Goal: Feedback & Contribution: Submit feedback/report problem

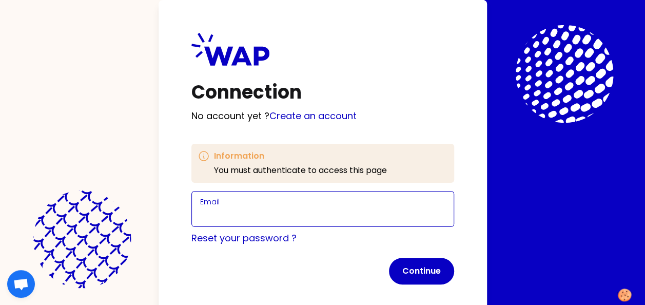
click at [234, 212] on input "Email" at bounding box center [322, 215] width 245 height 14
type input "[PERSON_NAME][EMAIL_ADDRESS][DOMAIN_NAME]"
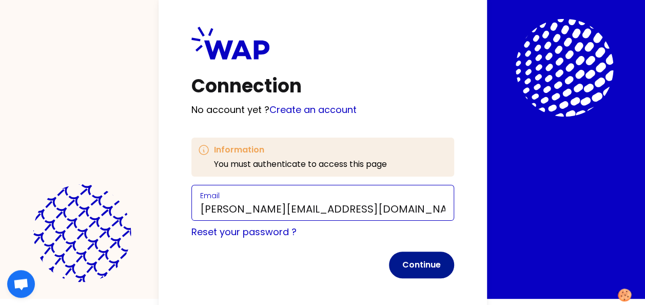
scroll to position [12, 0]
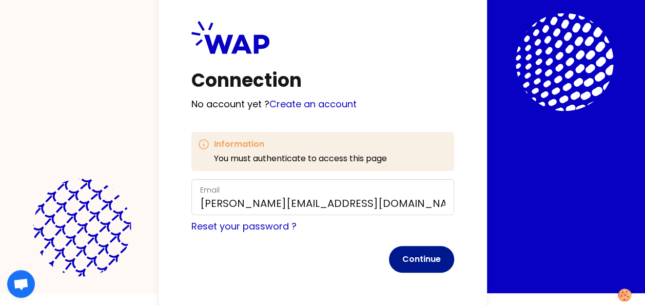
click at [422, 255] on button "Continue" at bounding box center [421, 259] width 65 height 27
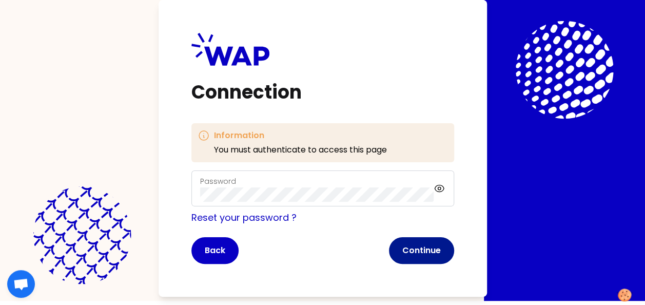
click at [425, 246] on button "Continue" at bounding box center [421, 250] width 65 height 27
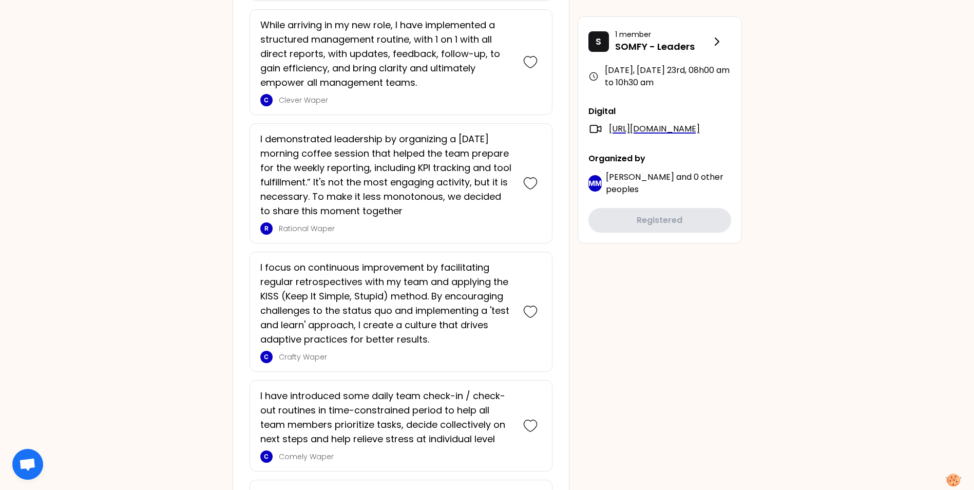
scroll to position [1181, 0]
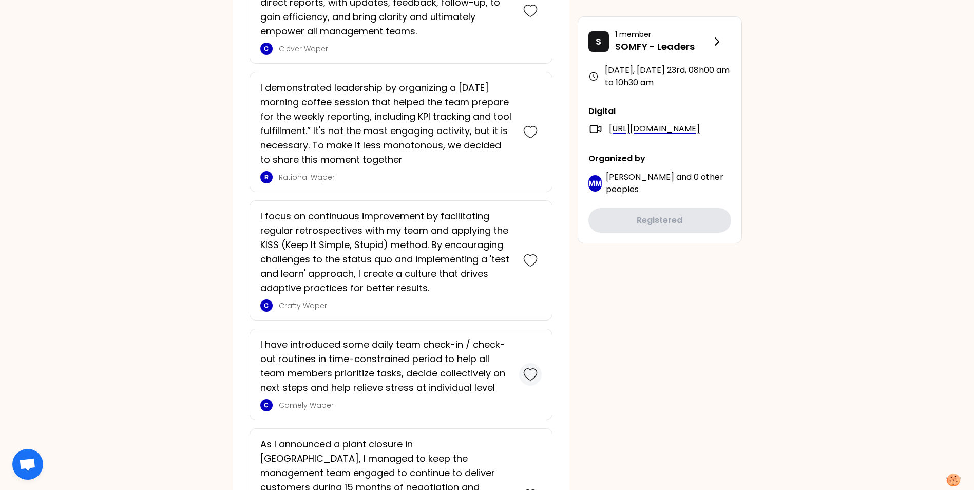
click at [530, 305] on icon at bounding box center [530, 374] width 14 height 14
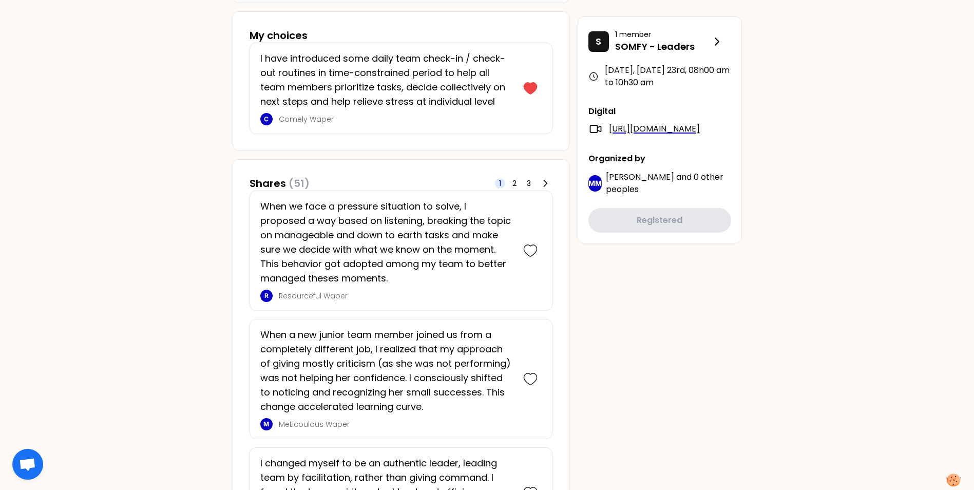
scroll to position [610, 0]
click at [531, 251] on icon at bounding box center [530, 252] width 14 height 14
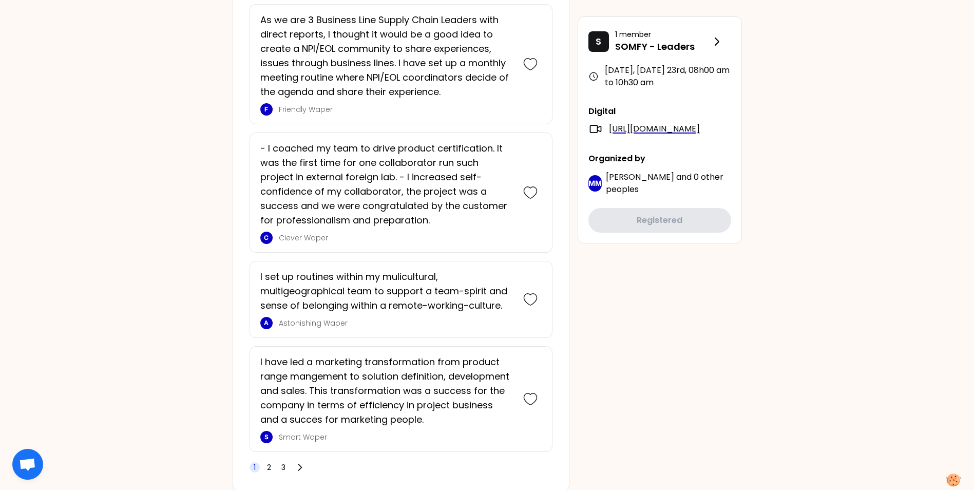
scroll to position [2818, 0]
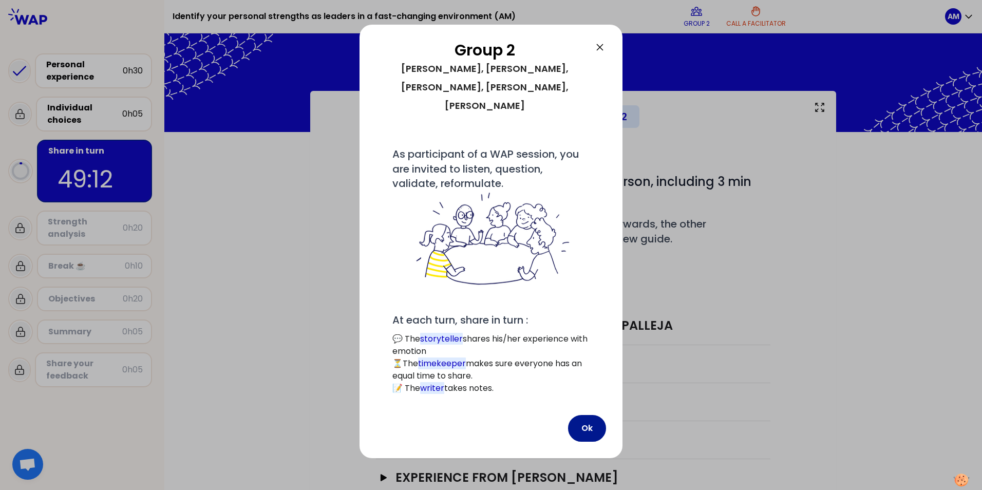
click at [586, 305] on button "Ok" at bounding box center [587, 428] width 38 height 27
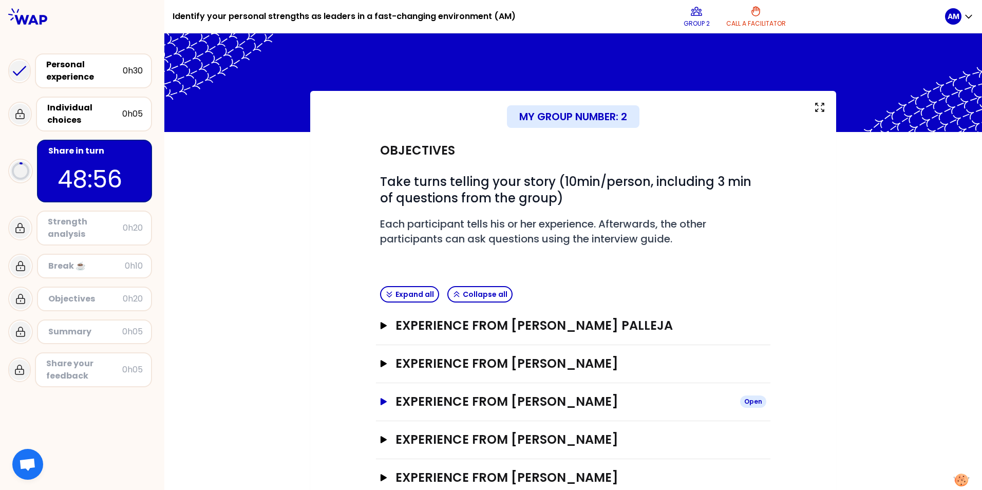
scroll to position [28, 0]
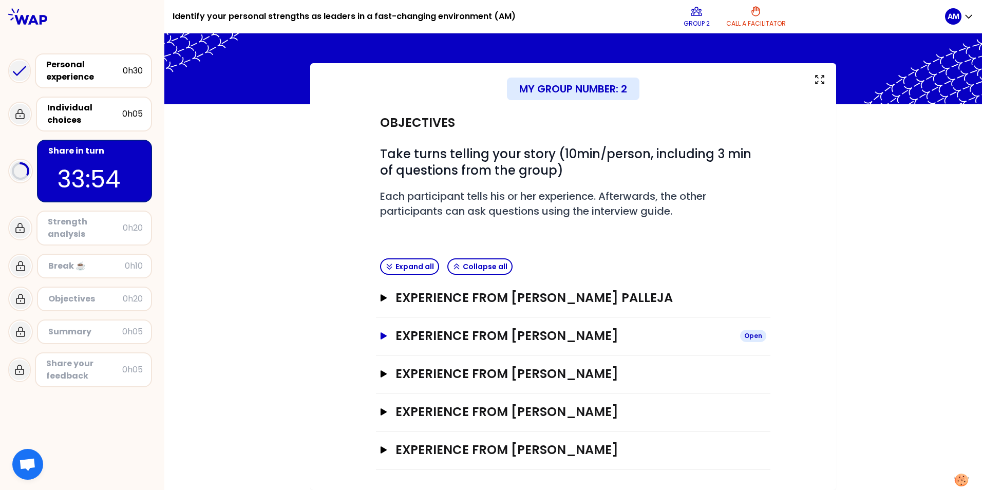
click at [653, 305] on div "Open" at bounding box center [753, 336] width 26 height 12
click at [381, 305] on icon "button" at bounding box center [384, 373] width 6 height 7
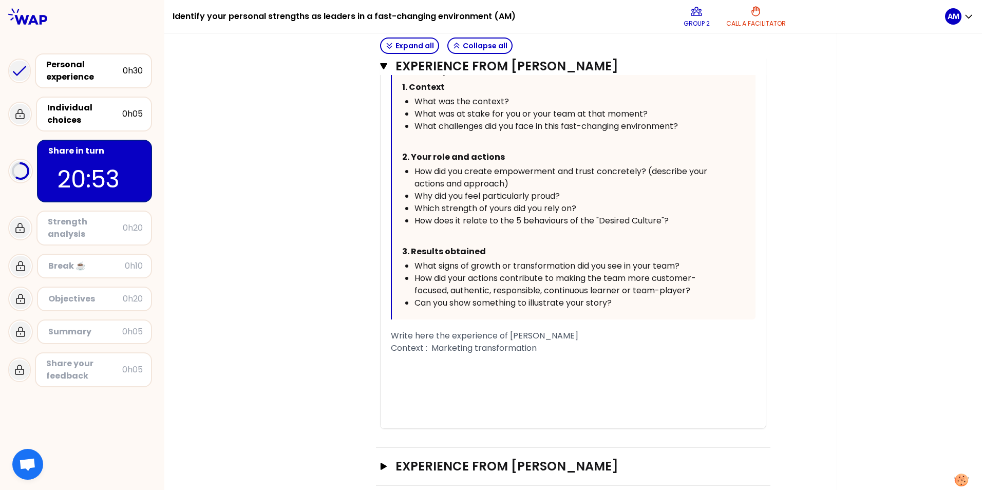
scroll to position [593, 0]
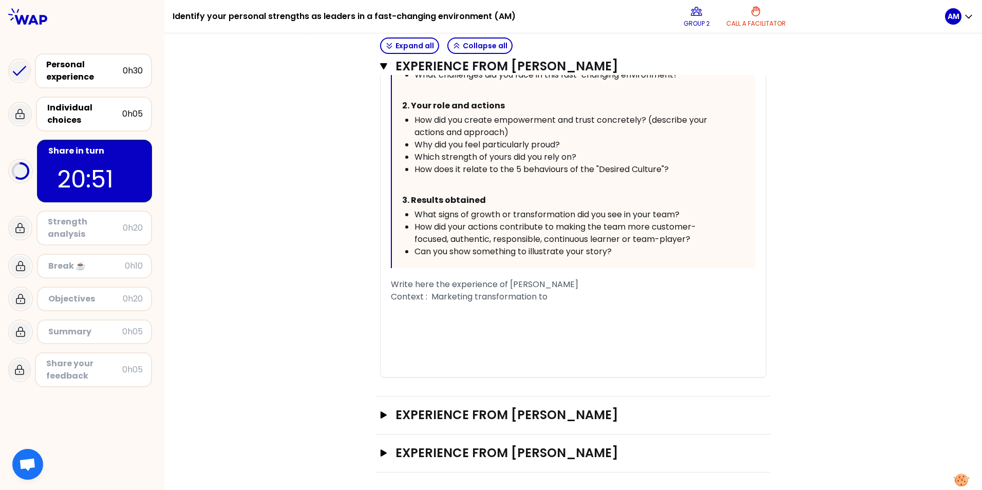
click at [453, 305] on div "﻿" at bounding box center [573, 309] width 365 height 12
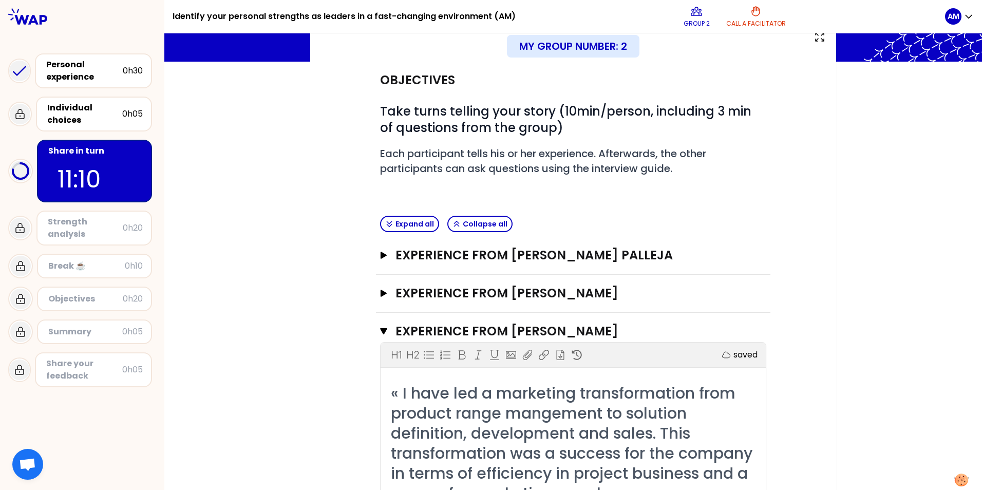
scroll to position [0, 0]
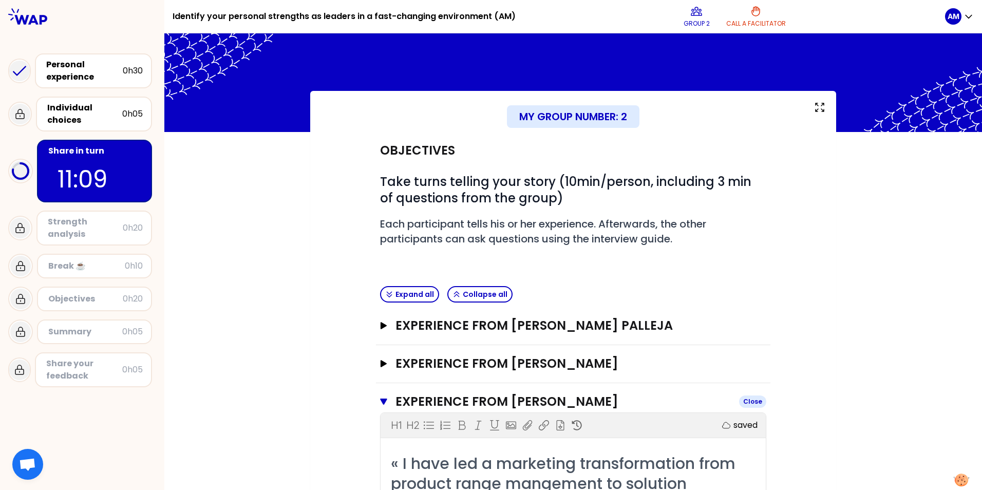
click at [380, 305] on icon "button" at bounding box center [383, 401] width 7 height 6
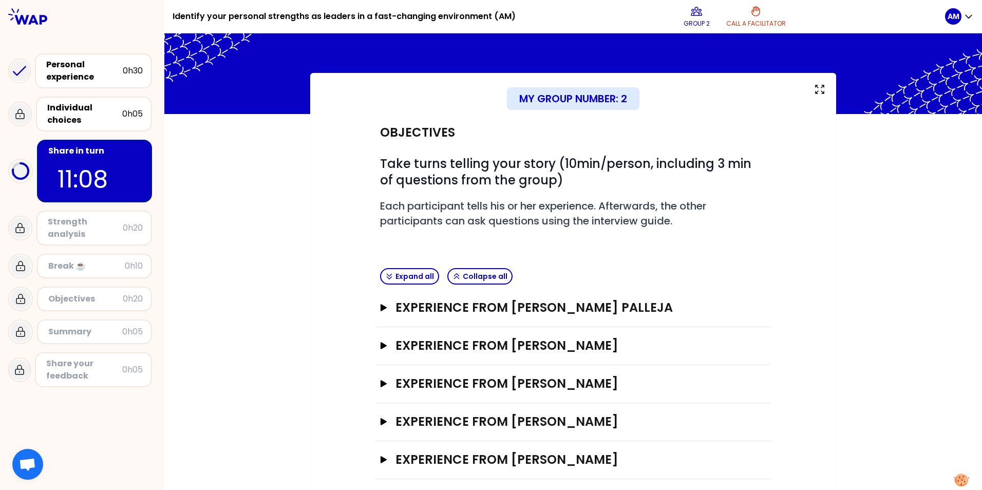
scroll to position [28, 0]
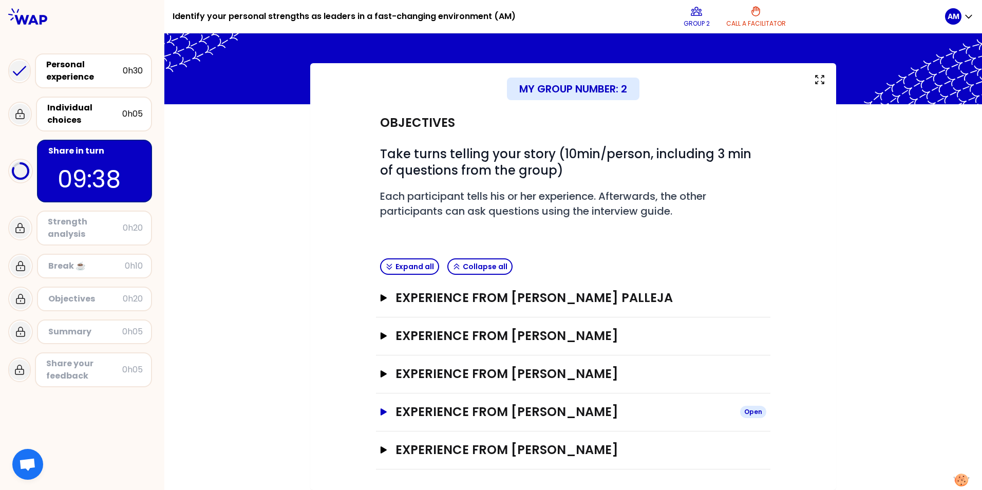
click at [379, 305] on icon "button" at bounding box center [383, 411] width 8 height 7
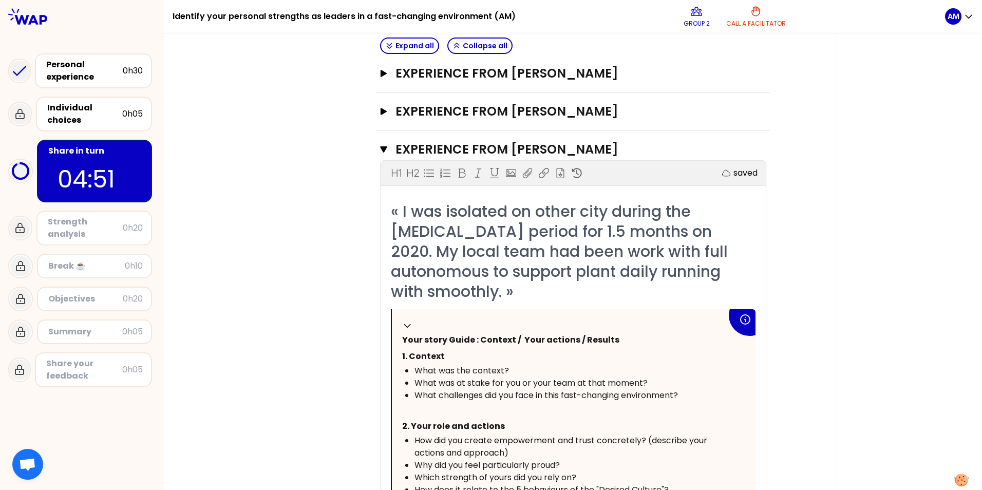
scroll to position [284, 0]
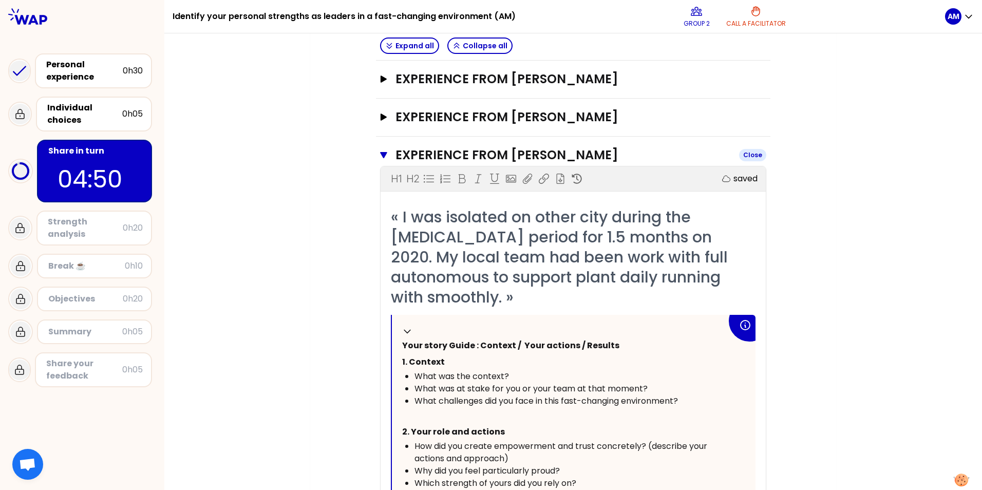
click at [380, 156] on icon "button" at bounding box center [383, 155] width 7 height 6
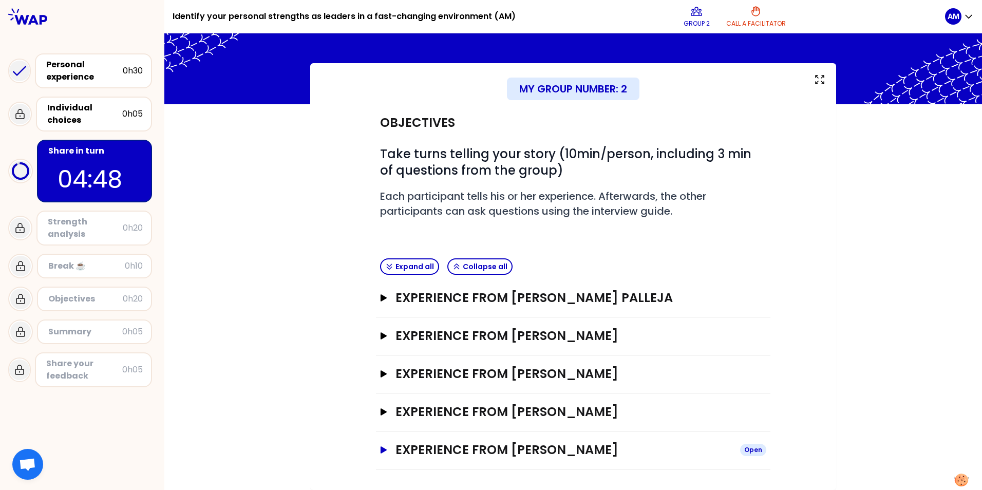
click at [381, 305] on icon "button" at bounding box center [384, 449] width 6 height 7
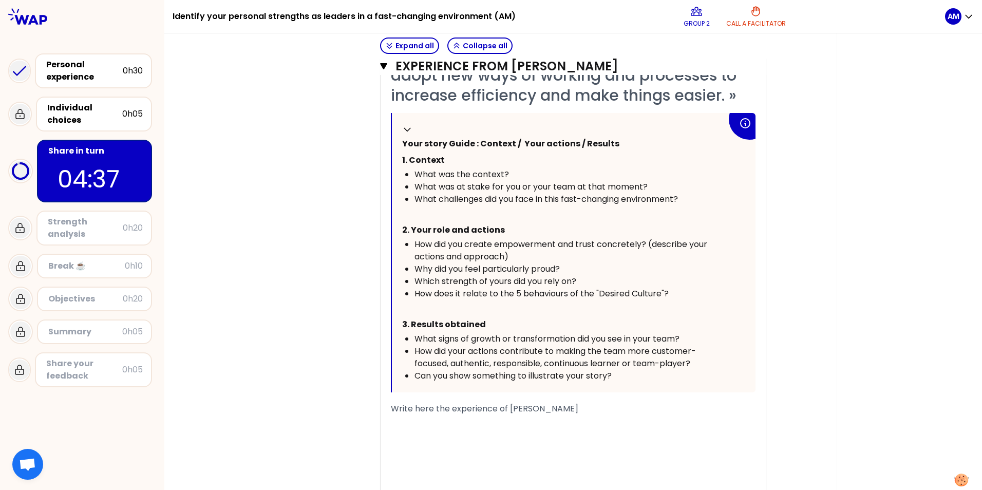
scroll to position [536, 0]
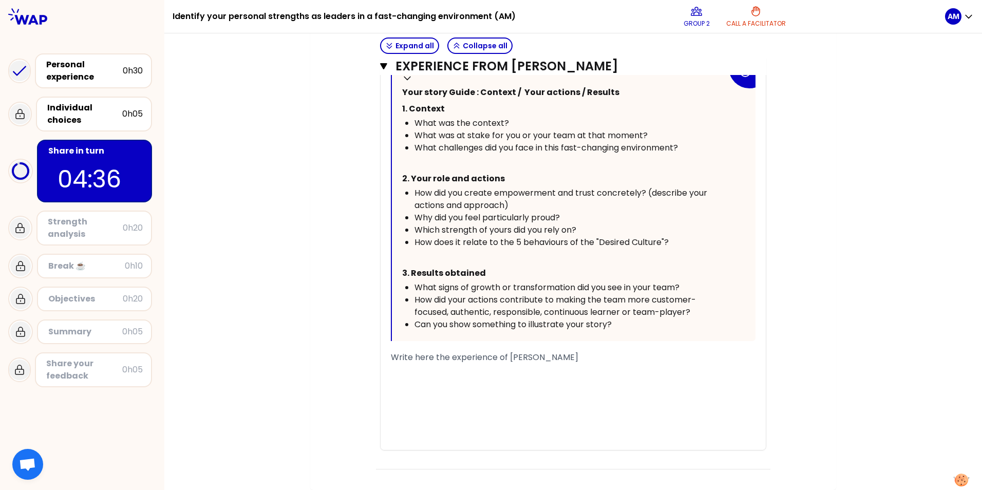
click at [413, 305] on span "Write here the experience of [PERSON_NAME]" at bounding box center [484, 357] width 187 height 12
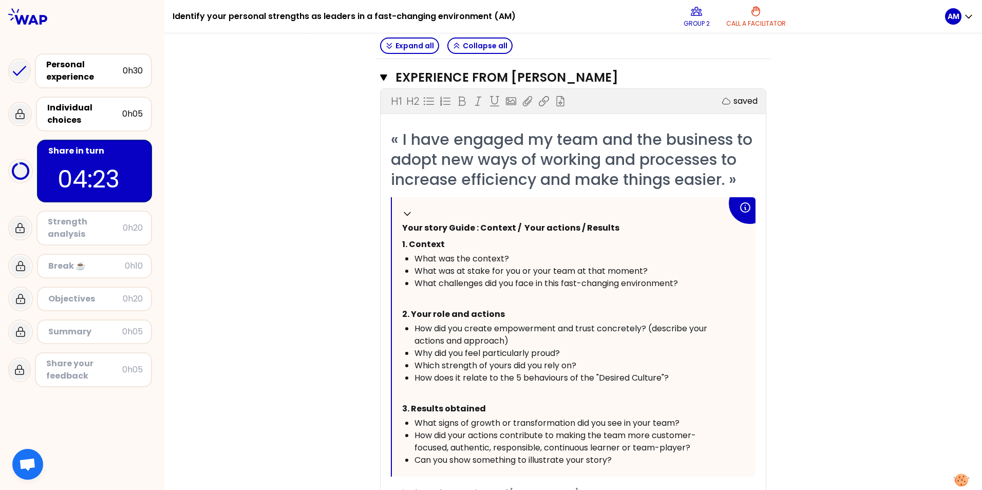
scroll to position [484, 0]
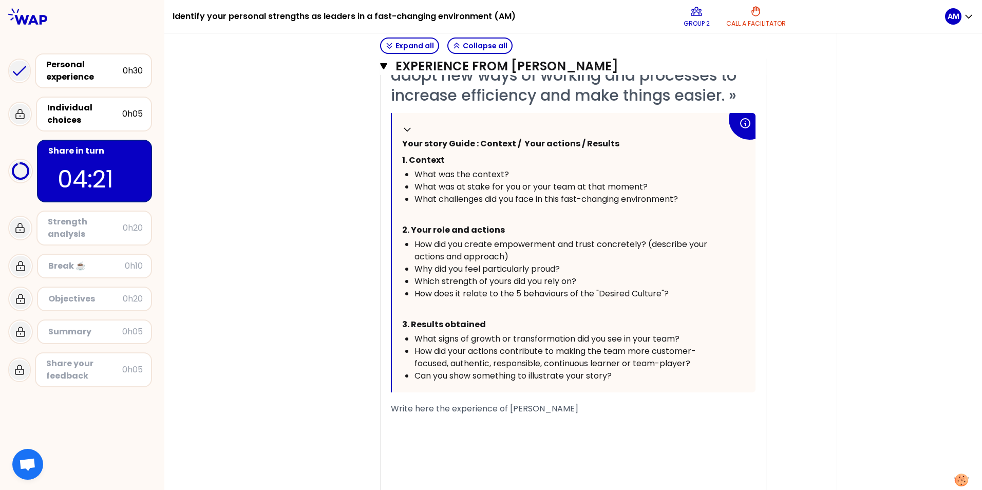
click at [427, 305] on div "« I have engaged my team and the business to adopt new ways of working and proc…" at bounding box center [573, 273] width 365 height 456
click at [391, 305] on span "Write here the experience of [PERSON_NAME]" at bounding box center [484, 409] width 187 height 12
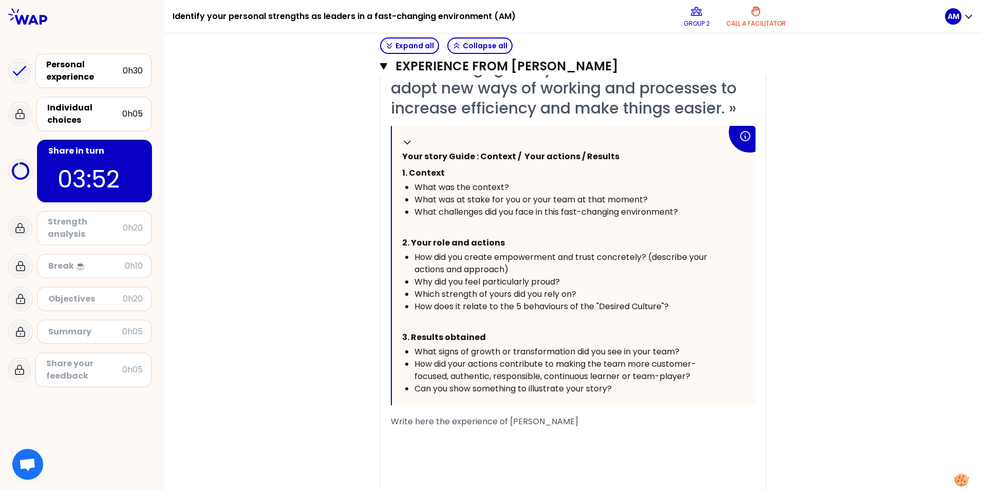
scroll to position [433, 0]
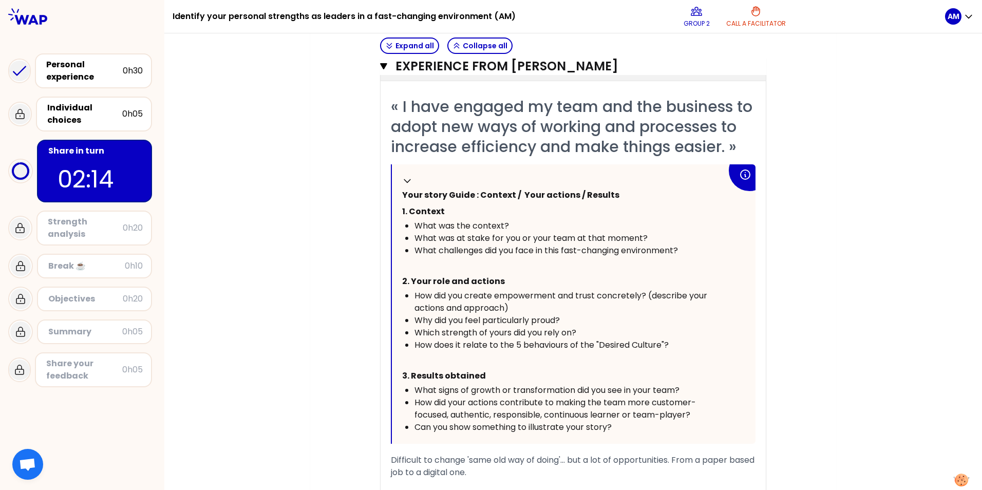
click at [653, 305] on span "Difficult to change 'same old way of doing'... but a lot of opportunities. From…" at bounding box center [574, 466] width 366 height 24
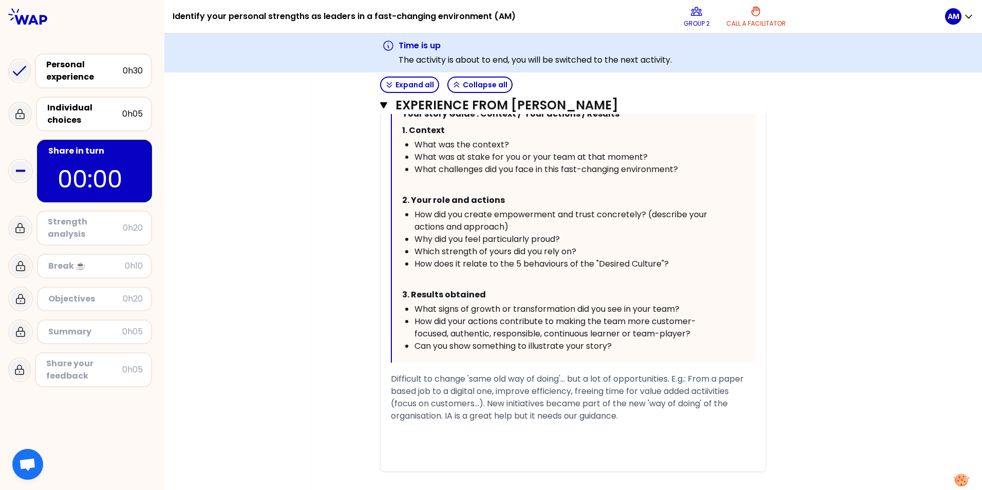
scroll to position [575, 0]
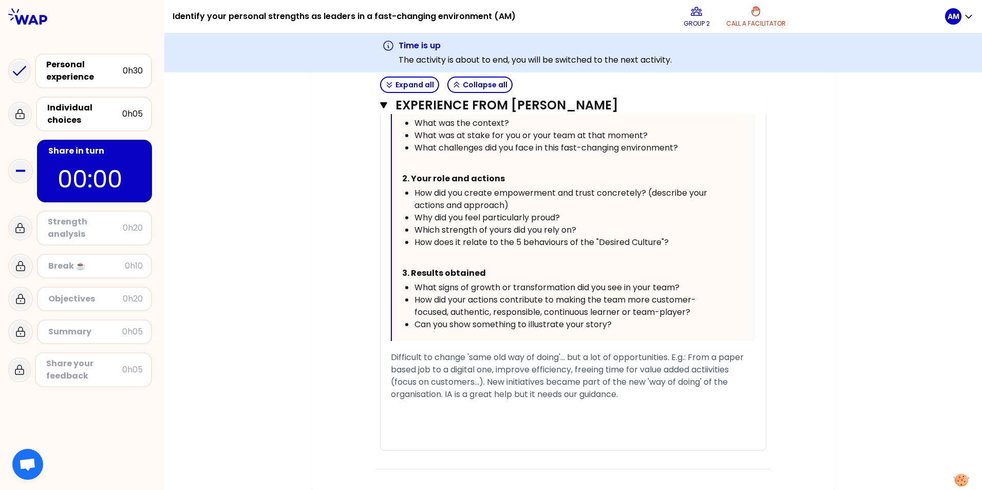
click at [487, 305] on span "Difficult to change 'same old way of doing'... but a lot of opportunities. E.g.…" at bounding box center [568, 375] width 355 height 49
click at [512, 305] on div "﻿" at bounding box center [573, 419] width 365 height 12
click at [496, 305] on span "Difficult to change 'same old way of doing'... but a lot of opportunities. E.g.…" at bounding box center [570, 375] width 359 height 49
click at [452, 84] on icon "button" at bounding box center [456, 85] width 8 height 8
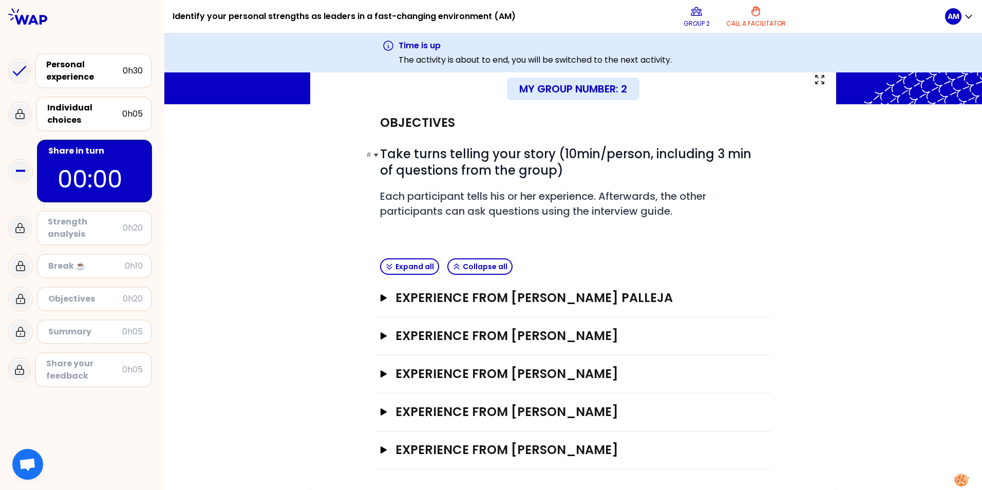
scroll to position [67, 0]
click at [381, 297] on icon "button" at bounding box center [384, 297] width 6 height 7
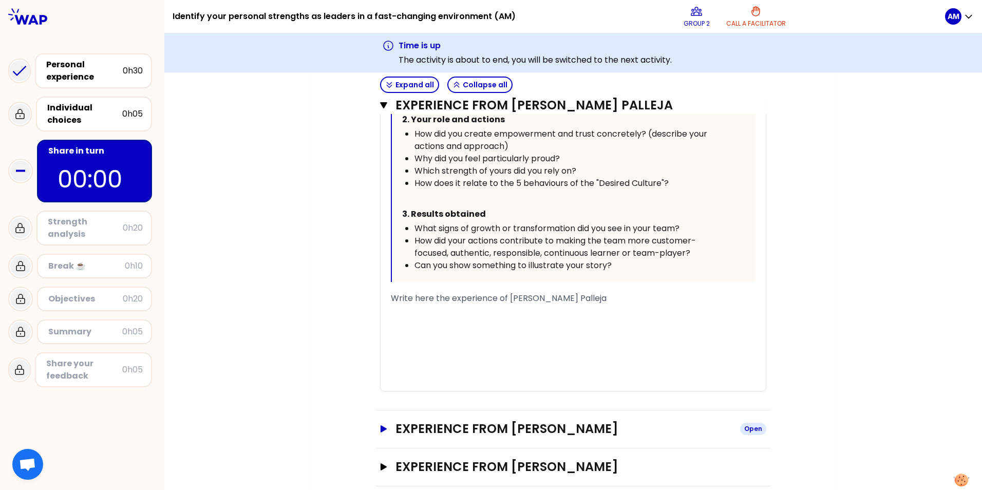
scroll to position [632, 0]
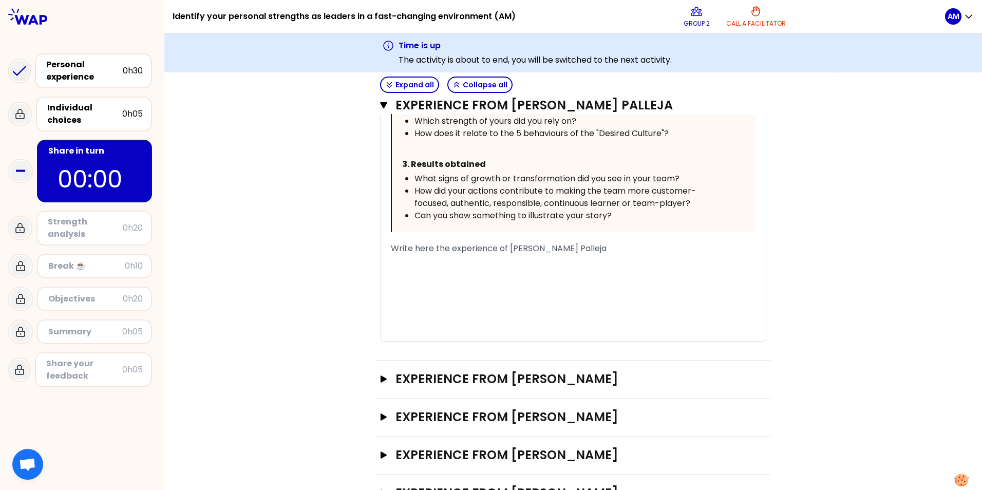
click at [476, 282] on div "﻿" at bounding box center [573, 285] width 365 height 12
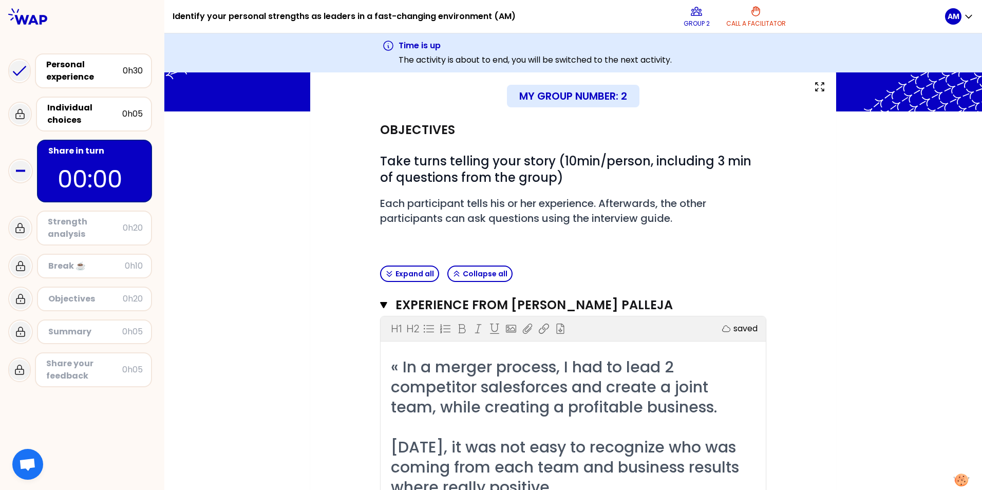
scroll to position [59, 0]
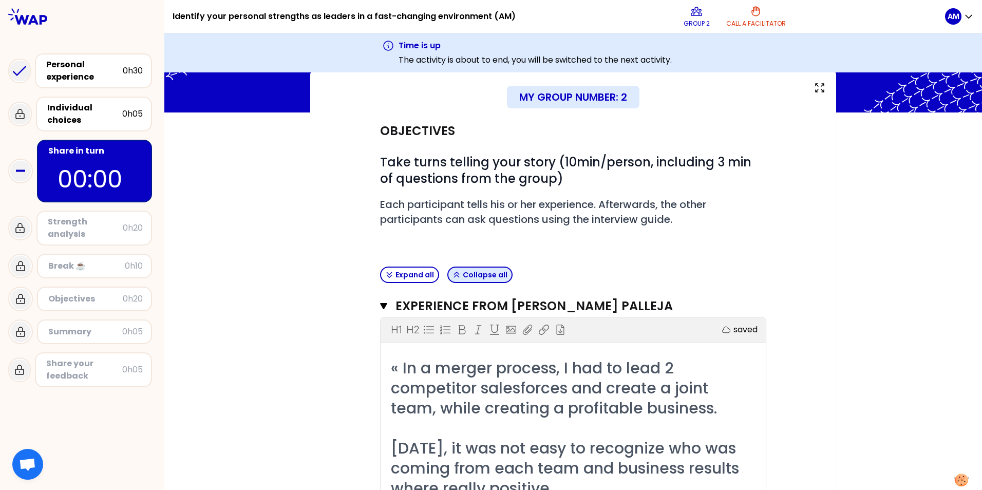
click at [452, 276] on icon "button" at bounding box center [456, 275] width 8 height 8
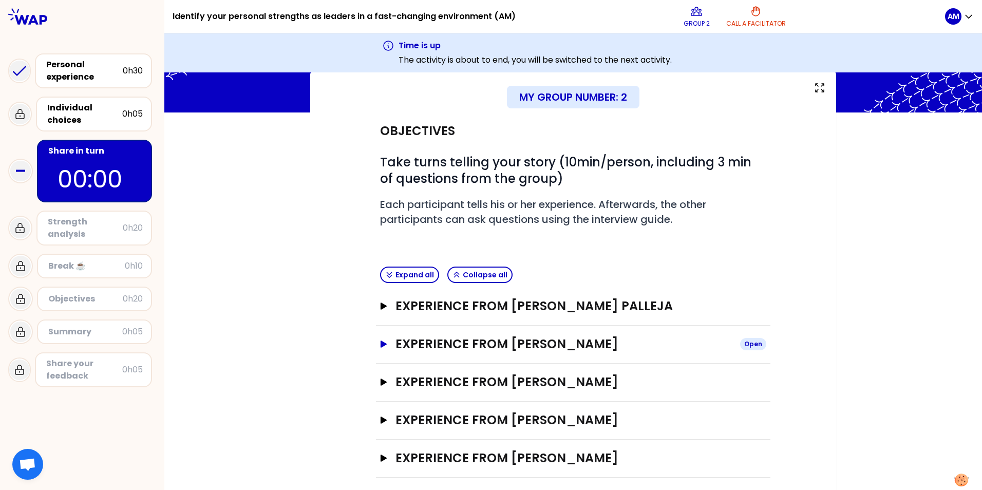
drag, startPoint x: 381, startPoint y: 344, endPoint x: 408, endPoint y: 343, distance: 27.7
click at [381, 305] on icon "button" at bounding box center [384, 343] width 6 height 7
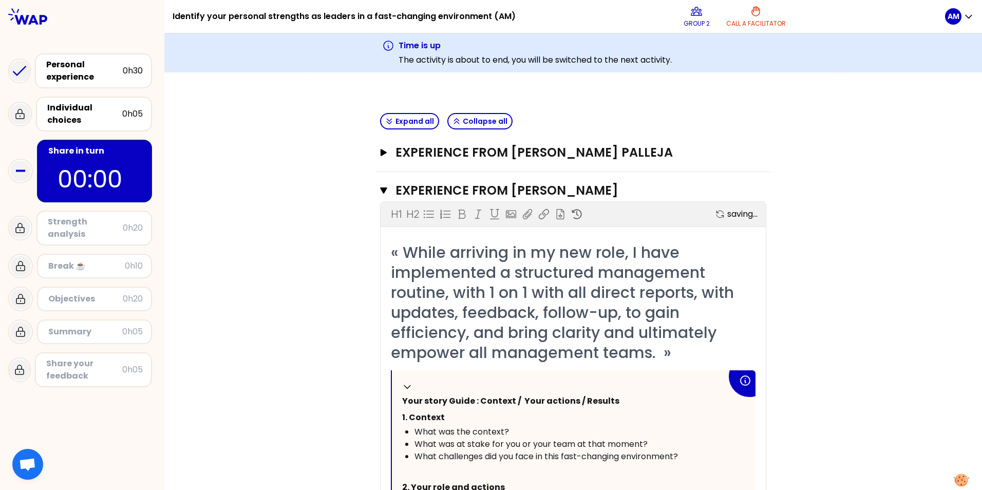
scroll to position [213, 0]
click at [381, 190] on icon "button" at bounding box center [383, 190] width 7 height 6
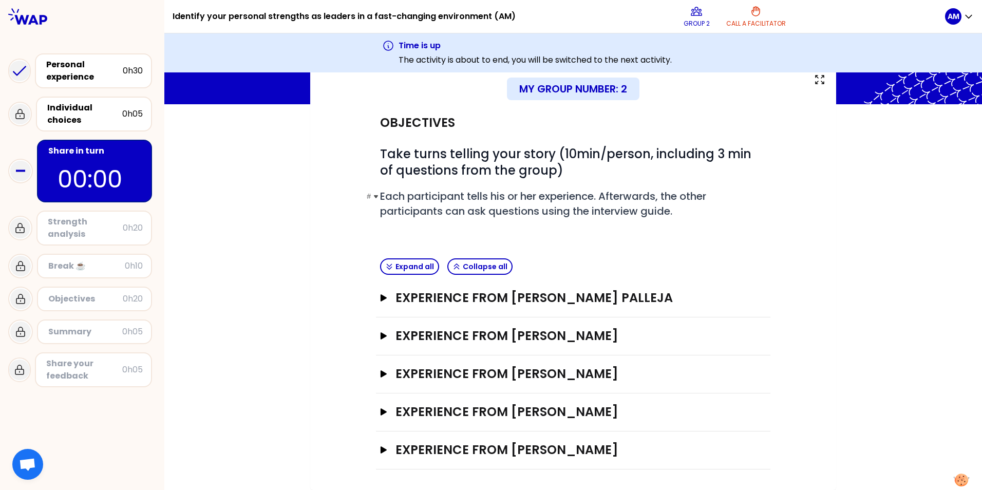
scroll to position [67, 0]
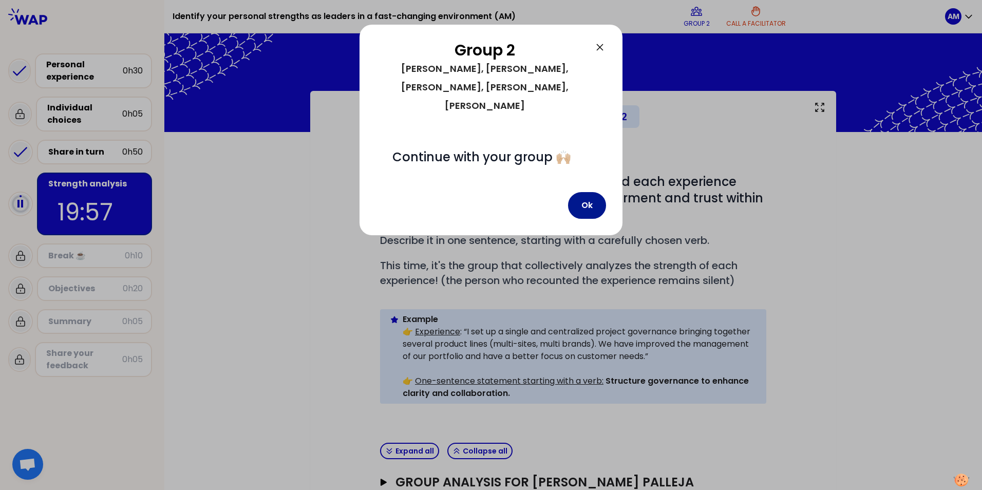
click at [578, 192] on button "Ok" at bounding box center [587, 205] width 38 height 27
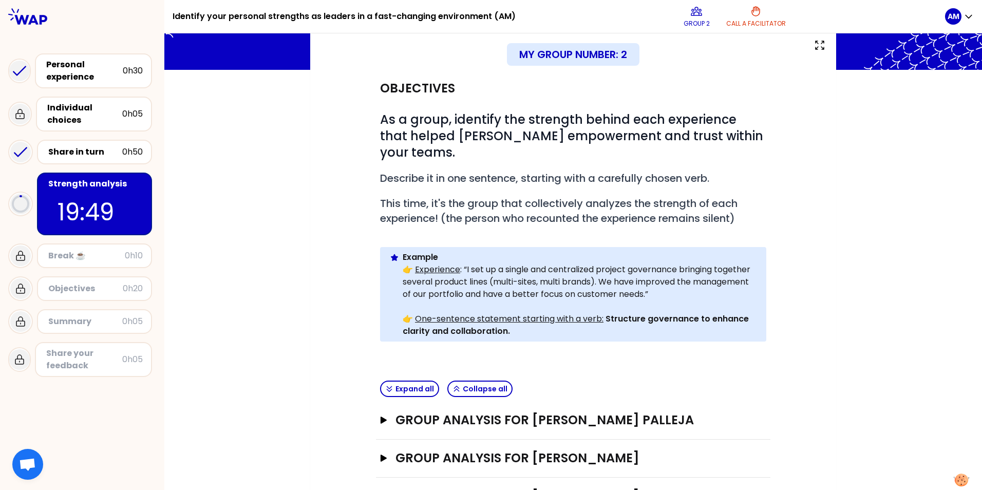
scroll to position [154, 0]
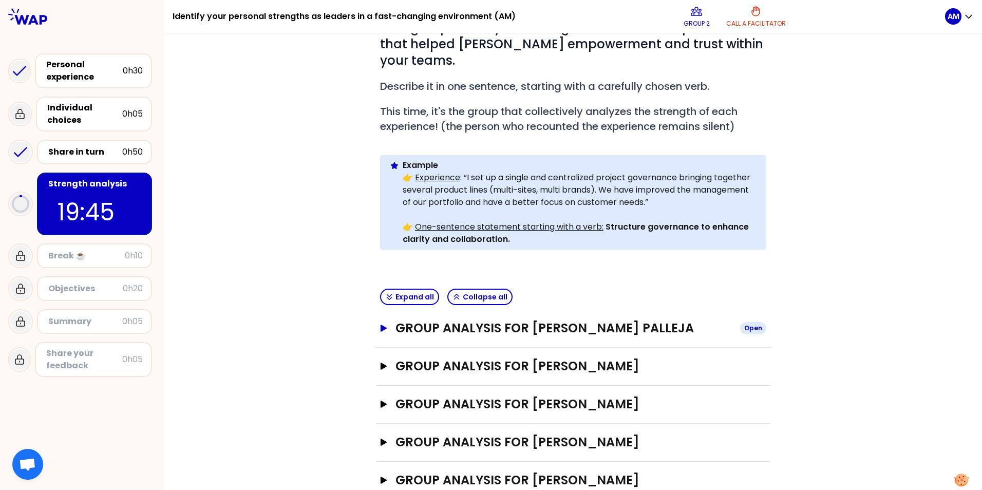
click at [381, 305] on icon "button" at bounding box center [384, 328] width 6 height 7
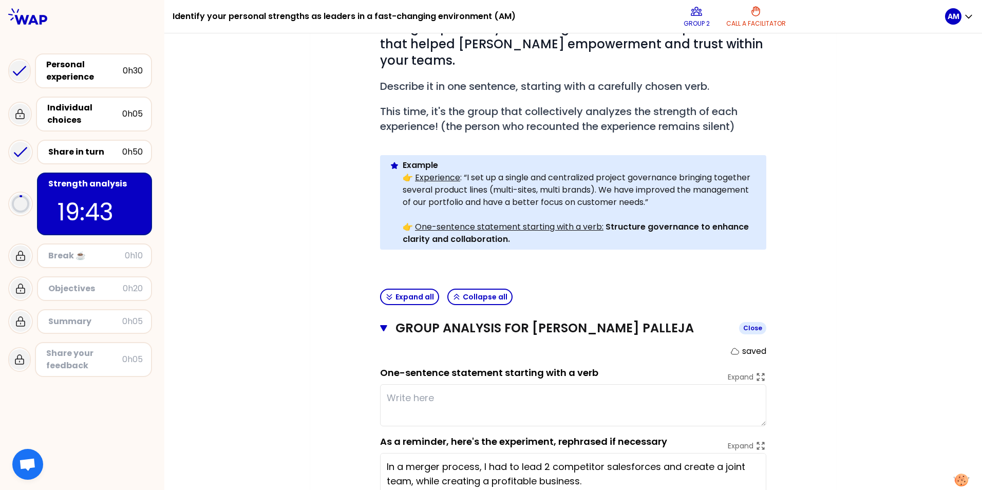
click at [380, 305] on button "Group analysis for [PERSON_NAME] Palleja Close" at bounding box center [573, 328] width 386 height 16
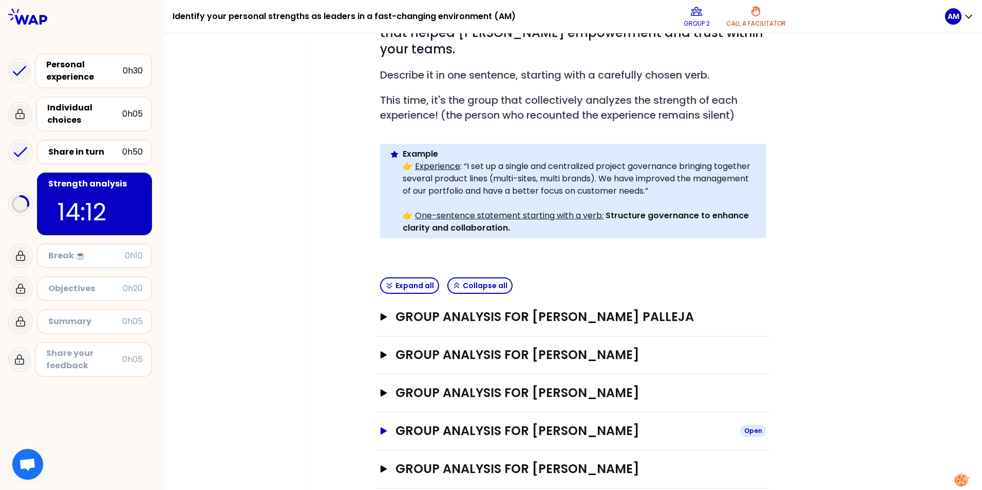
scroll to position [168, 0]
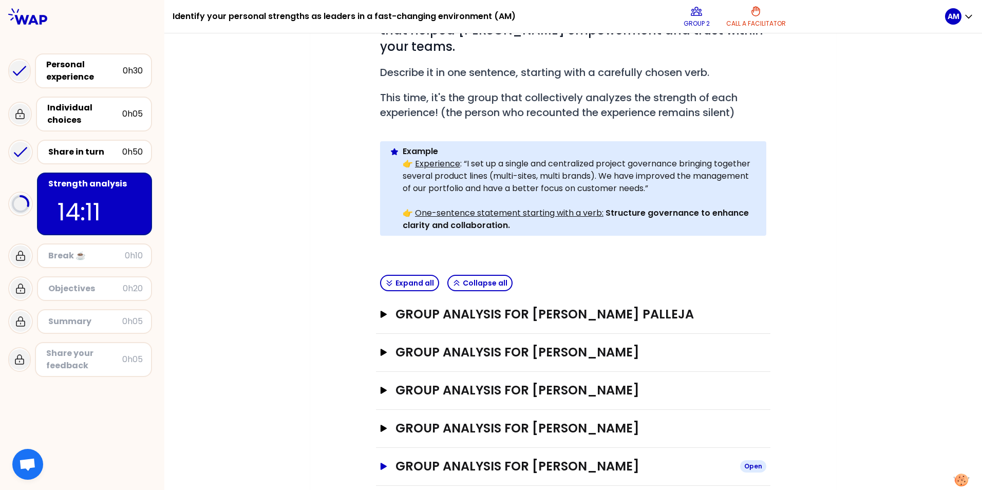
click at [381, 305] on icon "button" at bounding box center [384, 466] width 6 height 7
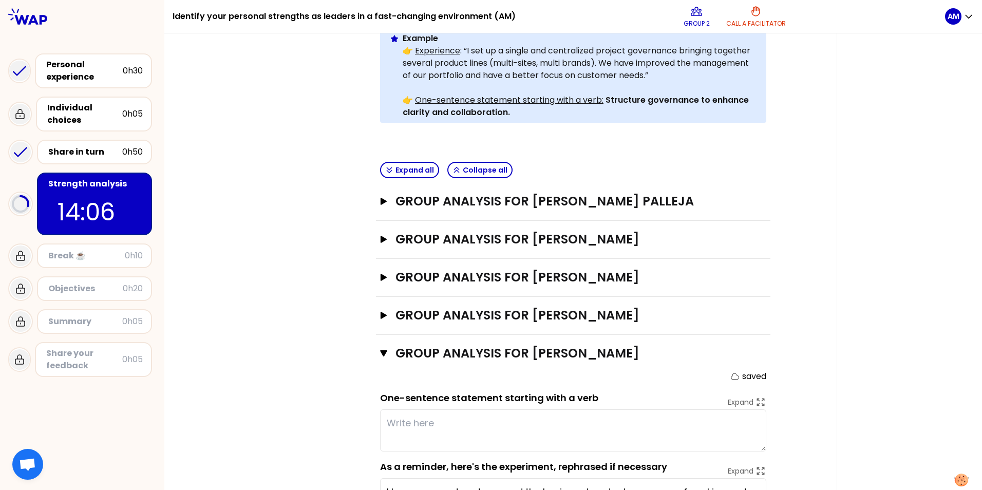
scroll to position [334, 0]
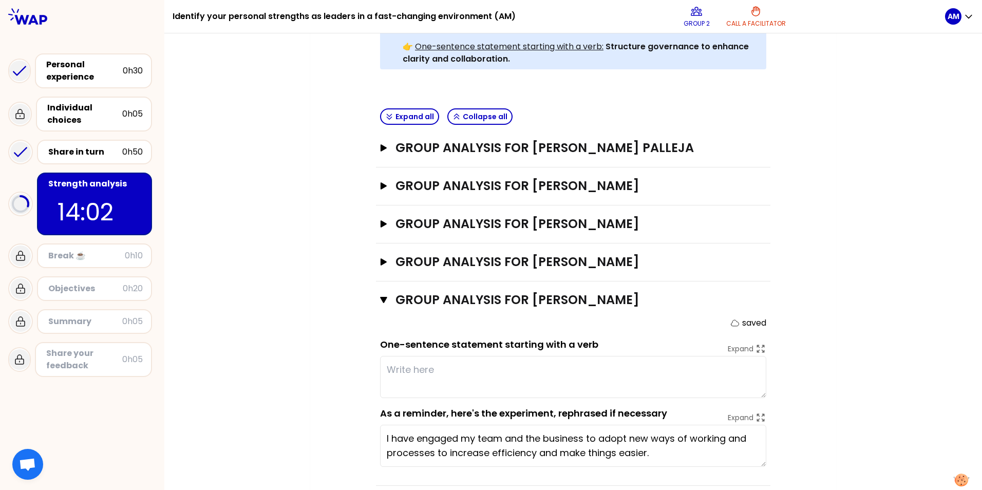
click at [653, 305] on textarea "I have engaged my team and the business to adopt new ways of working and proces…" at bounding box center [573, 446] width 386 height 42
click at [380, 178] on button "Group analysis for [PERSON_NAME] Open" at bounding box center [573, 186] width 386 height 16
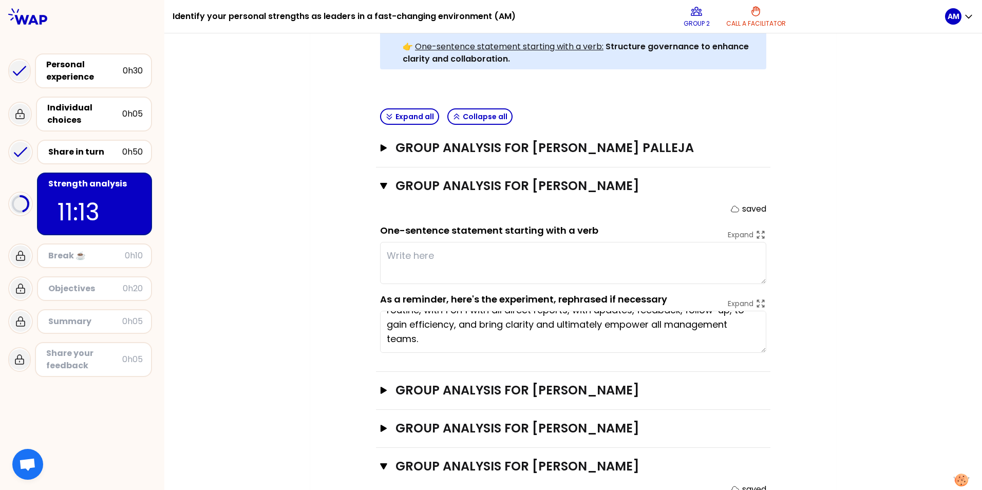
scroll to position [0, 0]
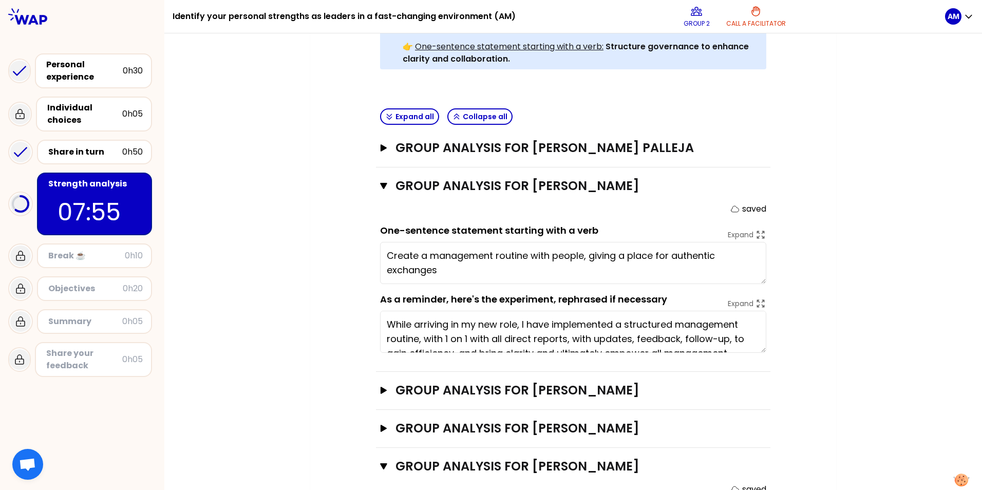
type textarea "Create a management routine with people, giving a place for authentic exchanges."
click at [381, 305] on icon "button" at bounding box center [384, 390] width 6 height 7
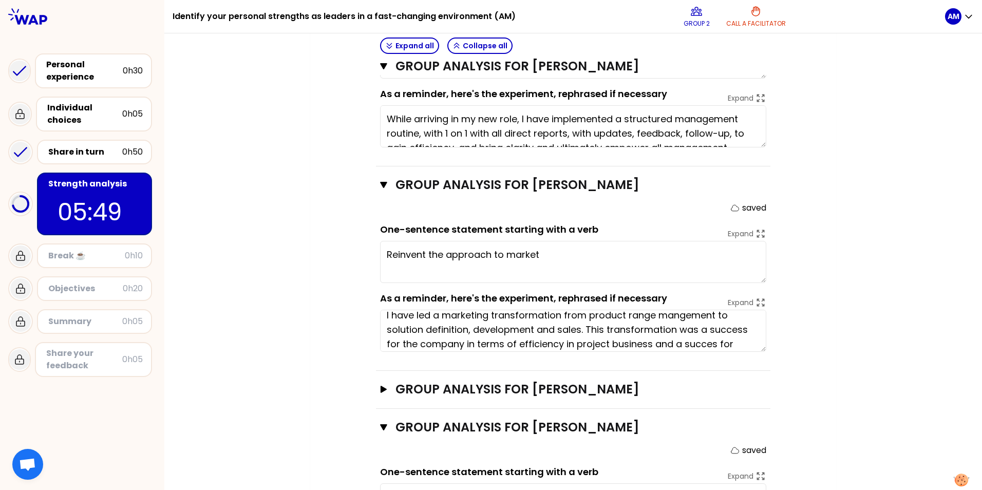
scroll to position [29, 0]
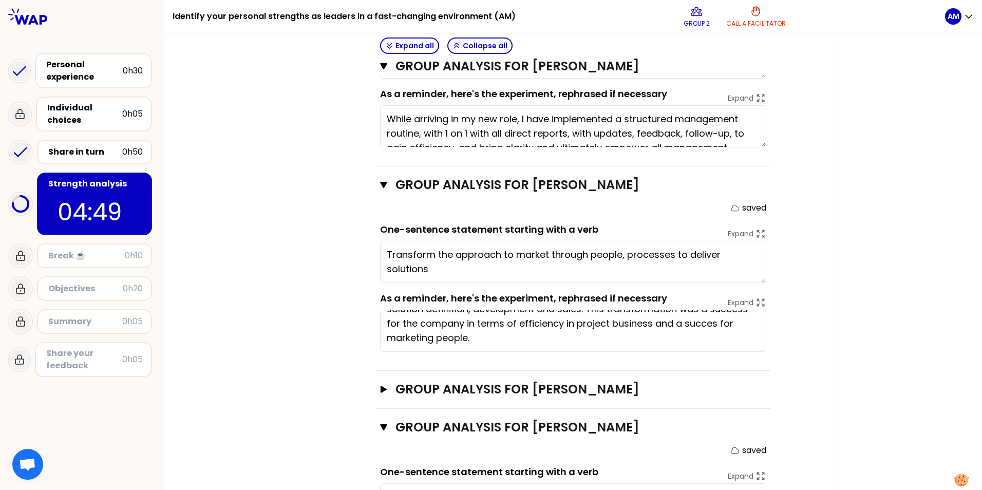
type textarea "Transform the approach to market through people, processes to deliver solutions."
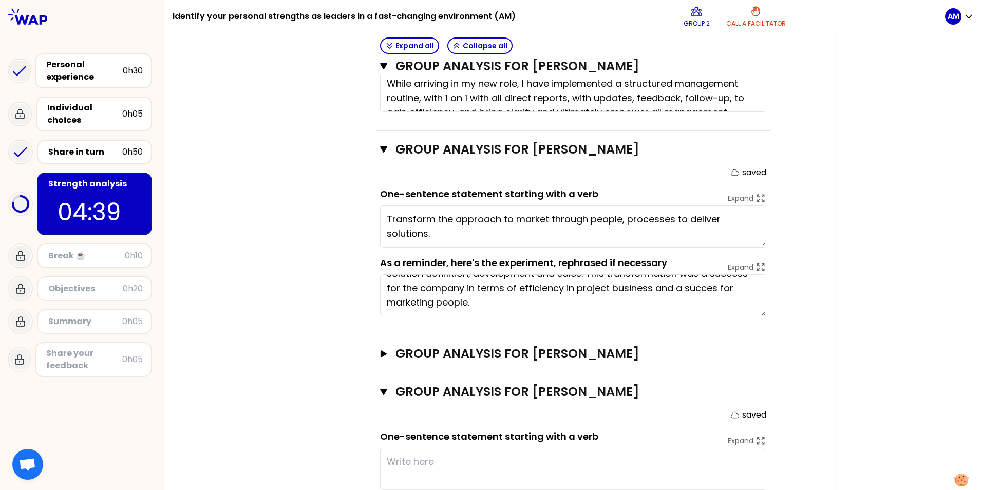
scroll to position [591, 0]
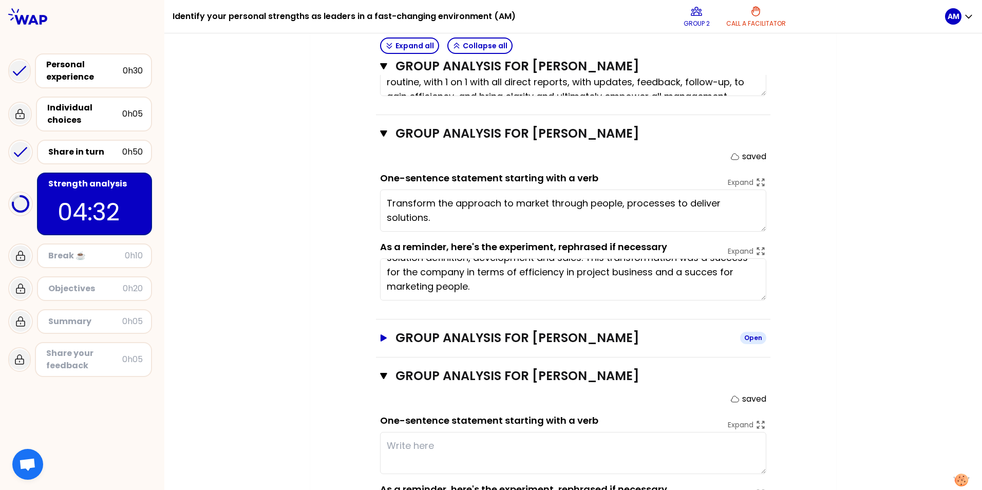
click at [381, 305] on icon "button" at bounding box center [384, 337] width 6 height 7
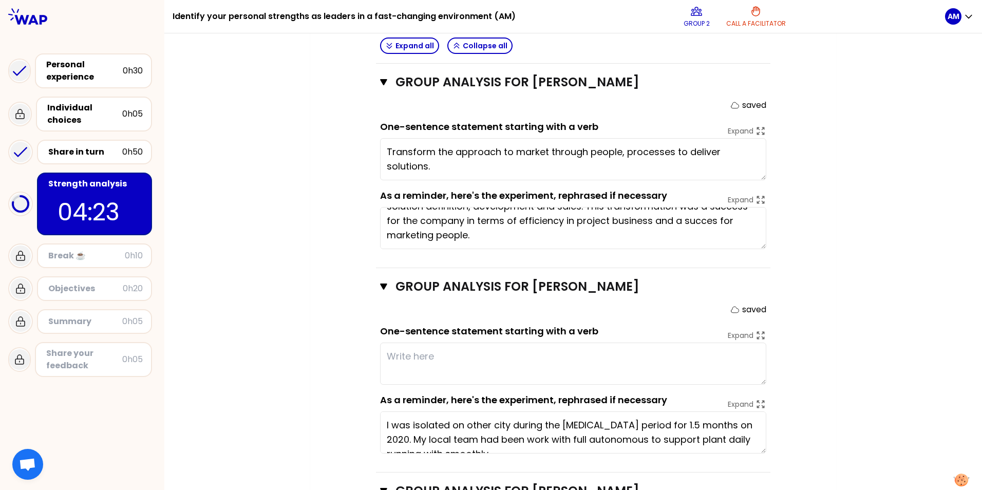
scroll to position [14, 0]
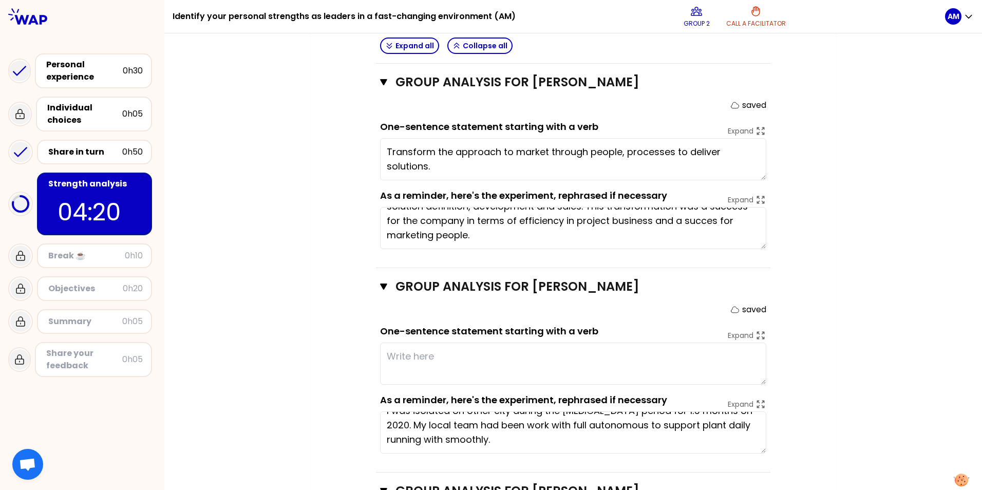
click at [442, 305] on textarea at bounding box center [573, 364] width 386 height 42
click at [512, 305] on textarea "I was isolated on other city during the [MEDICAL_DATA] period for 1.5 months on…" at bounding box center [573, 432] width 386 height 42
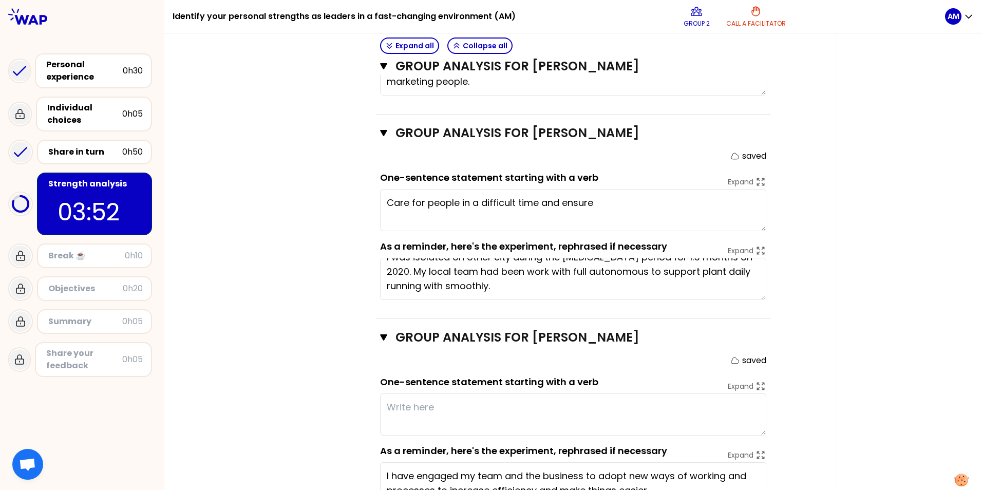
scroll to position [833, 0]
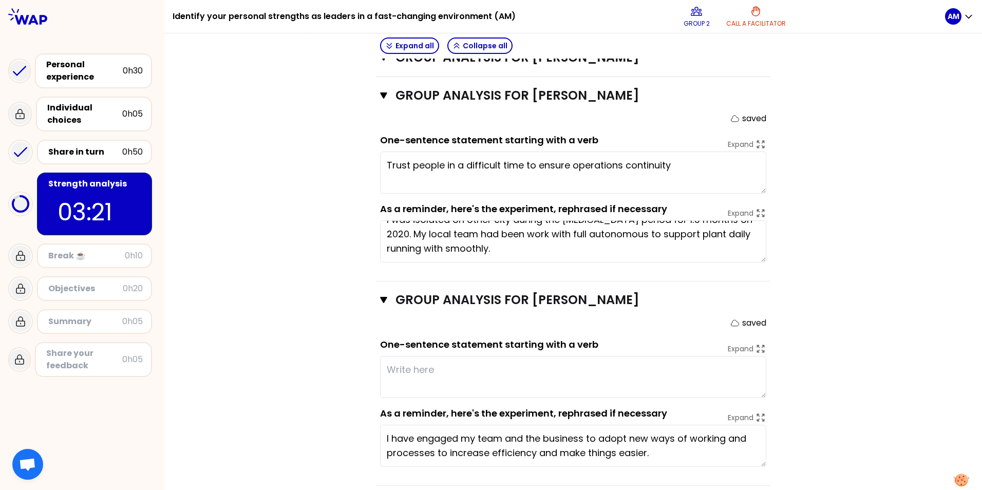
type textarea "Trust people in a difficult time to ensure operations continuity."
click at [435, 305] on textarea at bounding box center [573, 377] width 386 height 42
click at [419, 305] on textarea at bounding box center [573, 377] width 386 height 42
drag, startPoint x: 413, startPoint y: 358, endPoint x: 419, endPoint y: 358, distance: 5.7
click at [415, 305] on textarea at bounding box center [573, 377] width 386 height 42
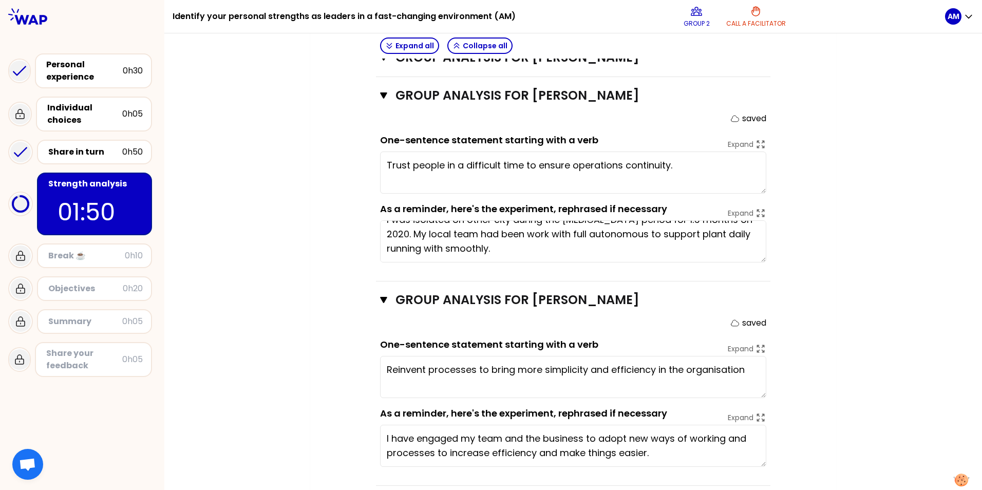
type textarea "Reinvent processes to bring more simplicity and efficiency in the organisation."
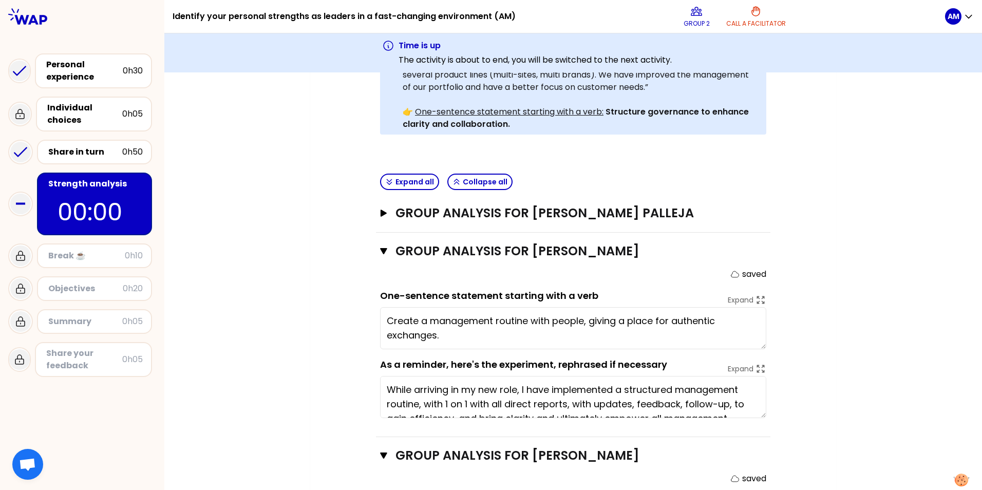
scroll to position [308, 0]
click at [653, 169] on div "My group number: 2 Objectives # As a group, identify the strength behind each e…" at bounding box center [572, 446] width 817 height 1249
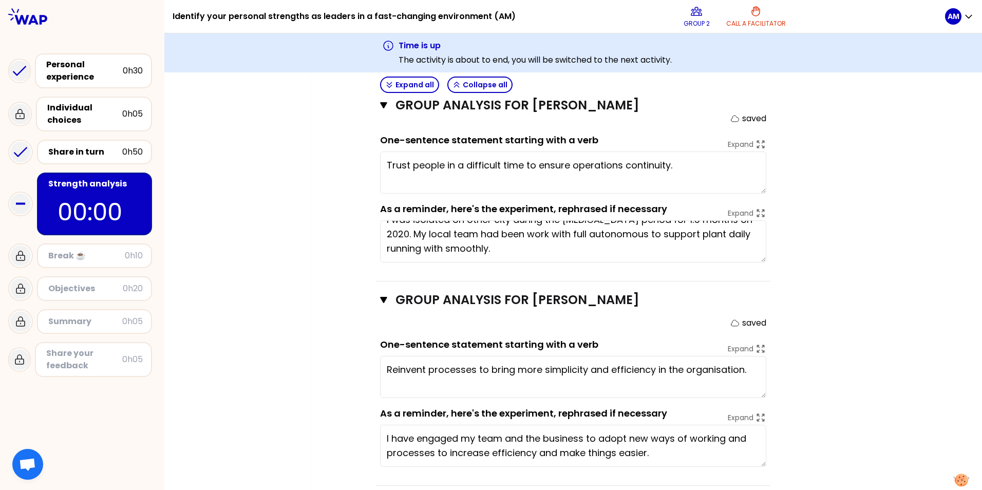
scroll to position [718, 0]
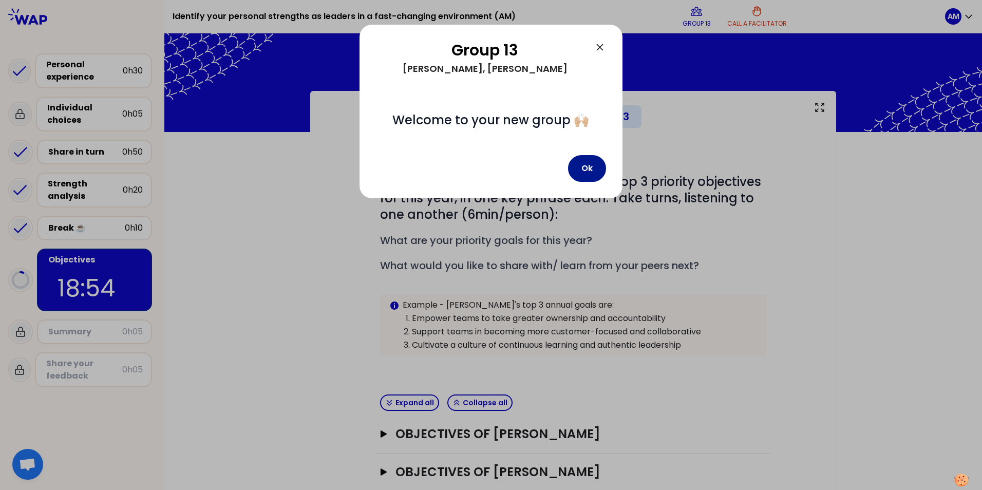
click at [581, 172] on button "Ok" at bounding box center [587, 168] width 38 height 27
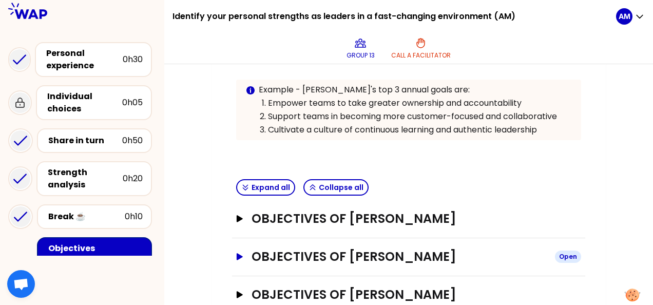
scroll to position [272, 0]
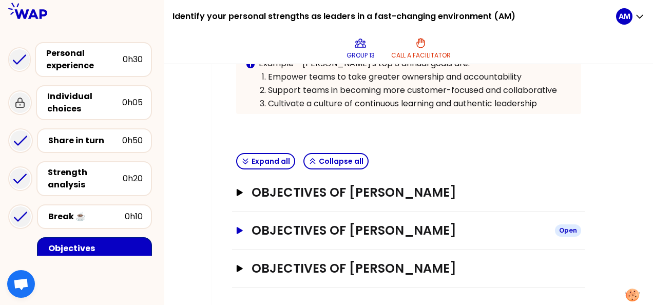
click at [239, 227] on icon "button" at bounding box center [240, 230] width 6 height 7
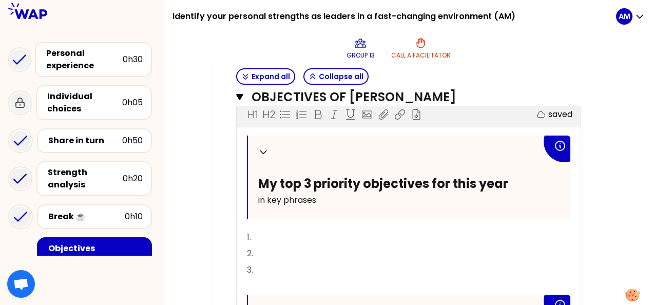
scroll to position [426, 0]
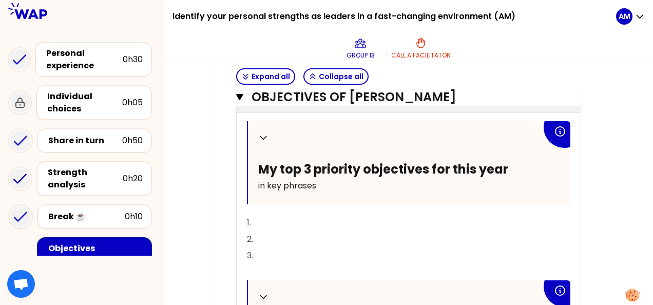
click at [282, 219] on p "1." at bounding box center [409, 223] width 324 height 16
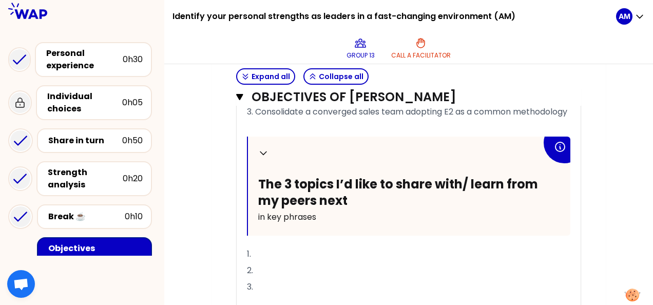
scroll to position [569, 0]
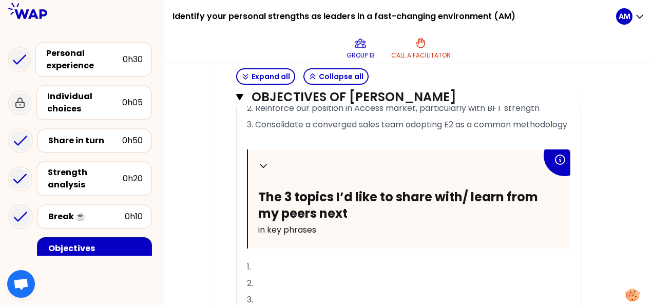
click at [559, 166] on icon at bounding box center [560, 160] width 12 height 12
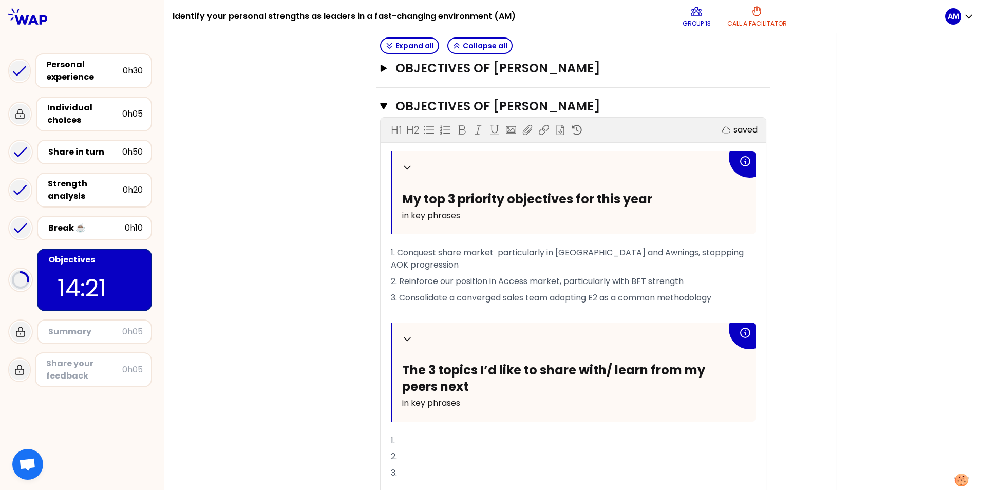
scroll to position [365, 0]
click at [653, 159] on icon at bounding box center [745, 162] width 12 height 12
click at [653, 305] on icon at bounding box center [745, 333] width 12 height 12
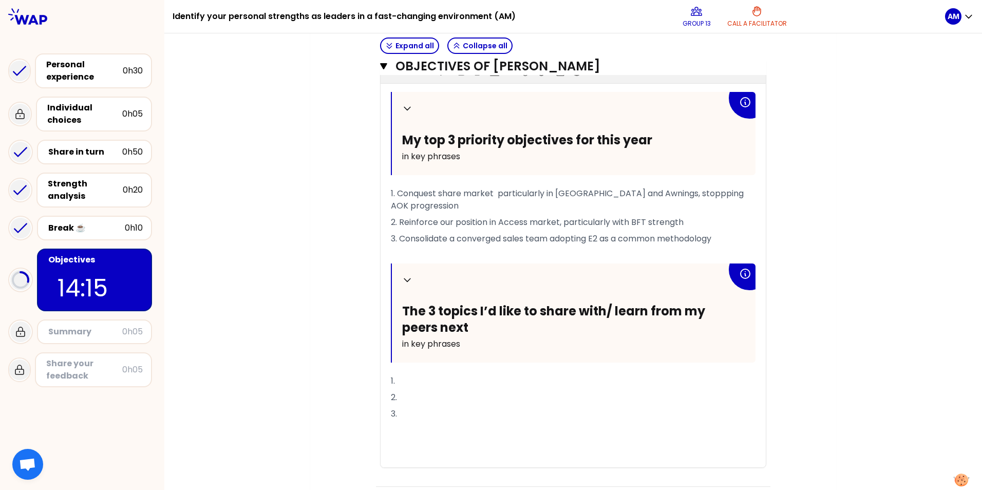
scroll to position [314, 0]
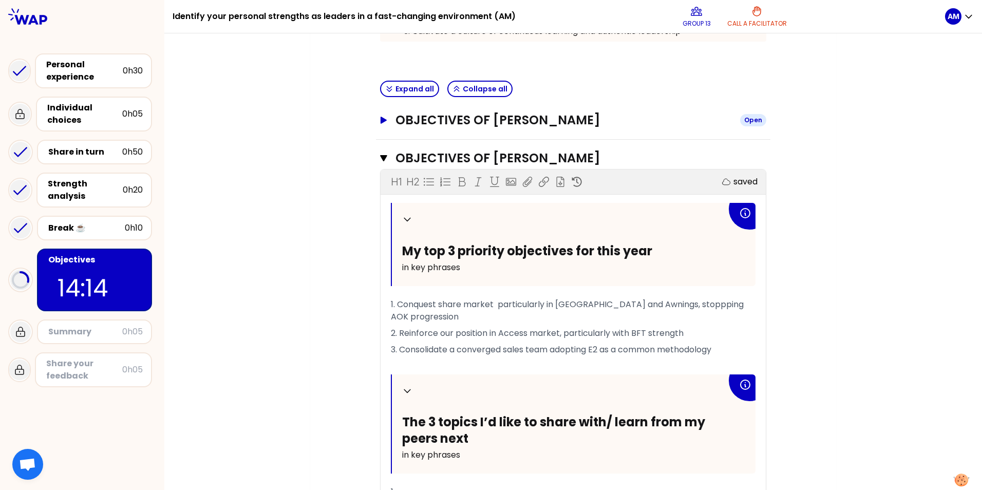
click at [381, 120] on icon "button" at bounding box center [384, 120] width 6 height 7
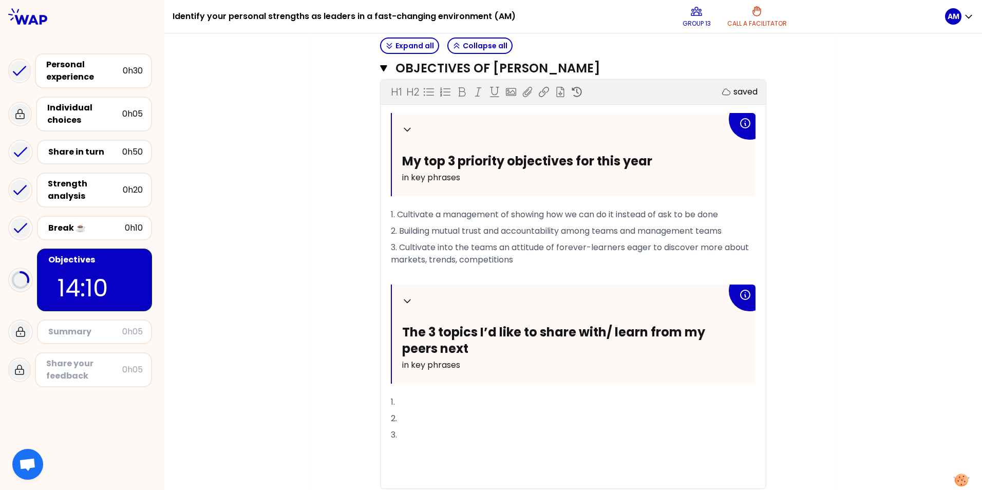
scroll to position [365, 0]
click at [380, 70] on icon "button" at bounding box center [383, 69] width 7 height 6
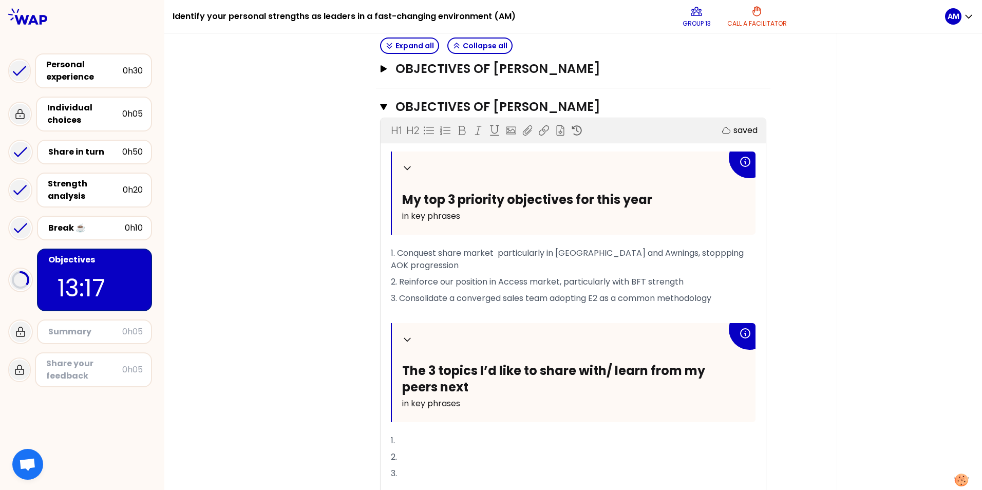
click at [619, 250] on span "1. Conquest share market particularly in [GEOGRAPHIC_DATA] and Awnings, stopppi…" at bounding box center [568, 259] width 355 height 24
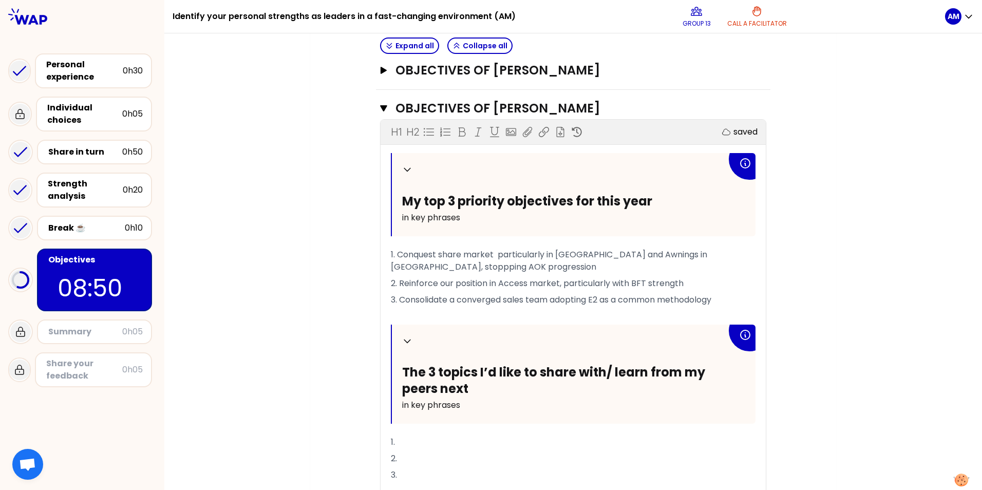
scroll to position [480, 0]
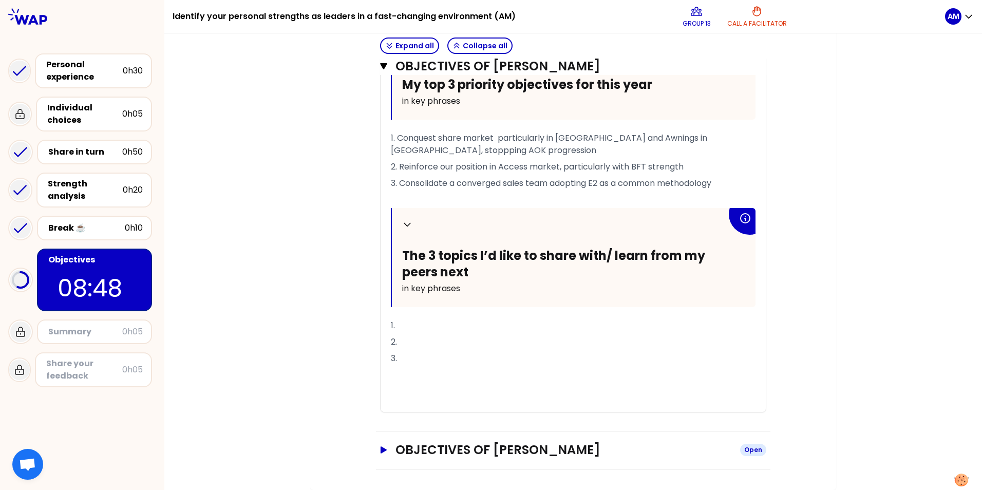
click at [381, 305] on icon "button" at bounding box center [384, 449] width 6 height 7
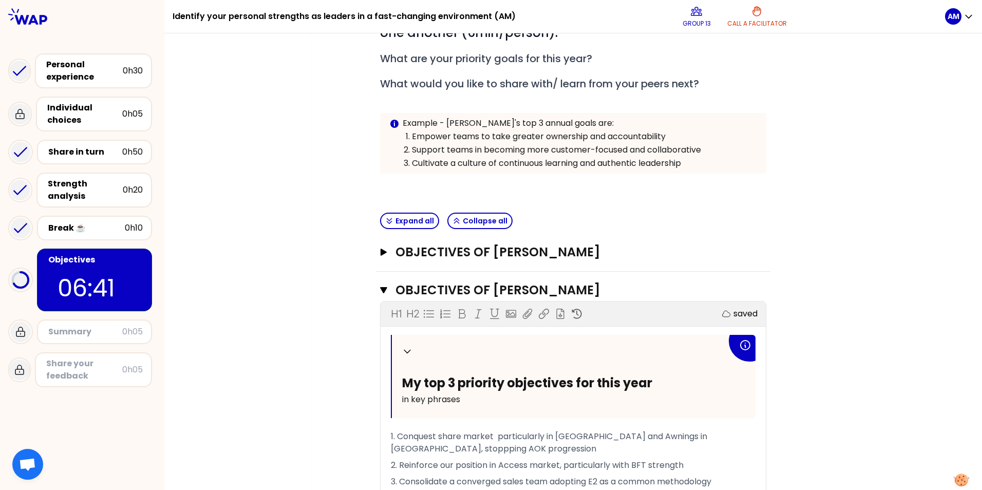
scroll to position [172, 0]
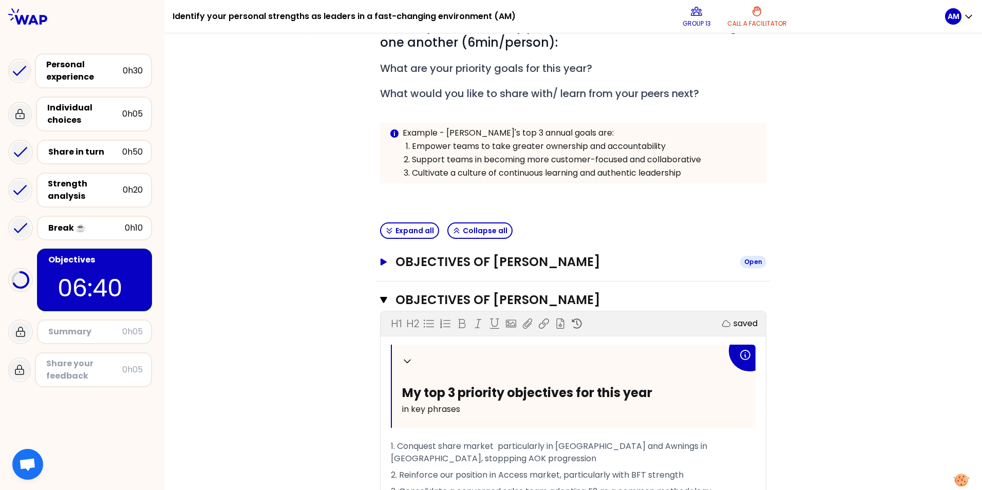
click at [381, 262] on icon "button" at bounding box center [384, 261] width 6 height 7
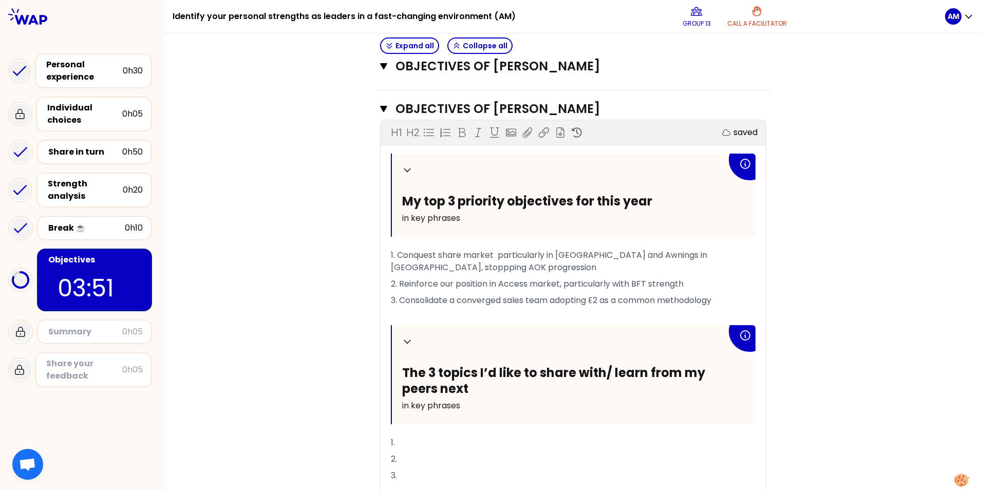
scroll to position [840, 0]
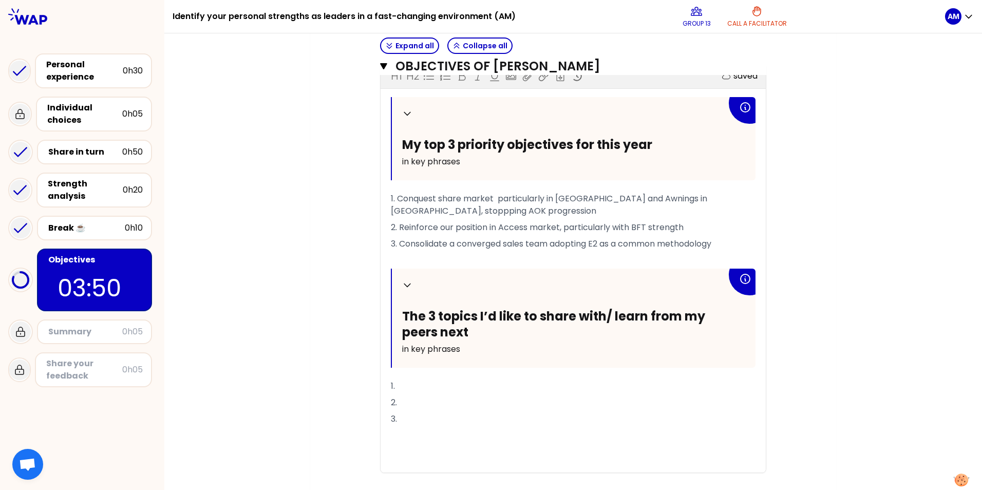
click at [423, 305] on p "1." at bounding box center [573, 386] width 365 height 16
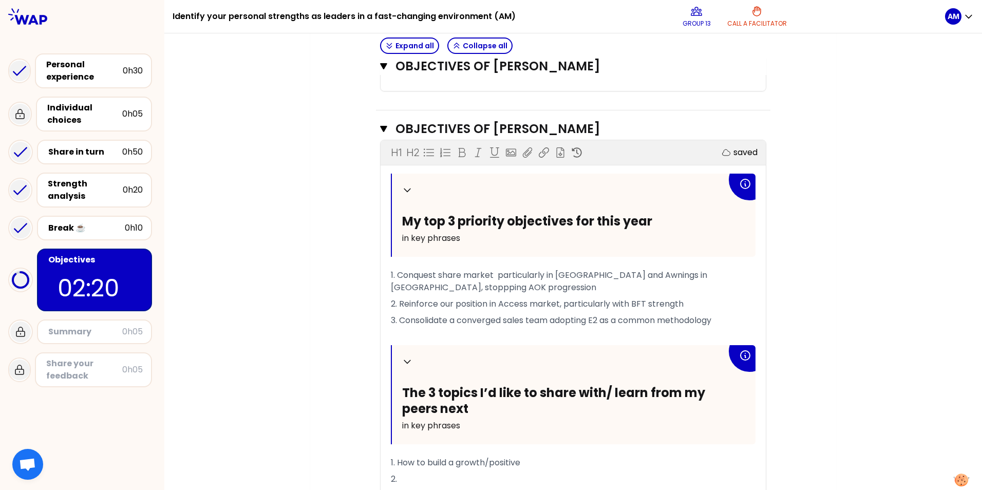
scroll to position [788, 0]
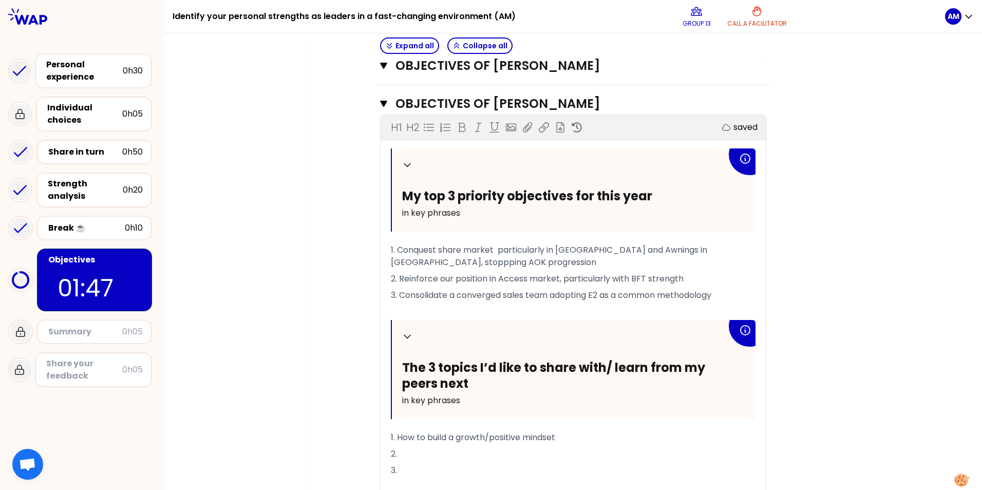
click at [431, 305] on p "2." at bounding box center [573, 454] width 365 height 16
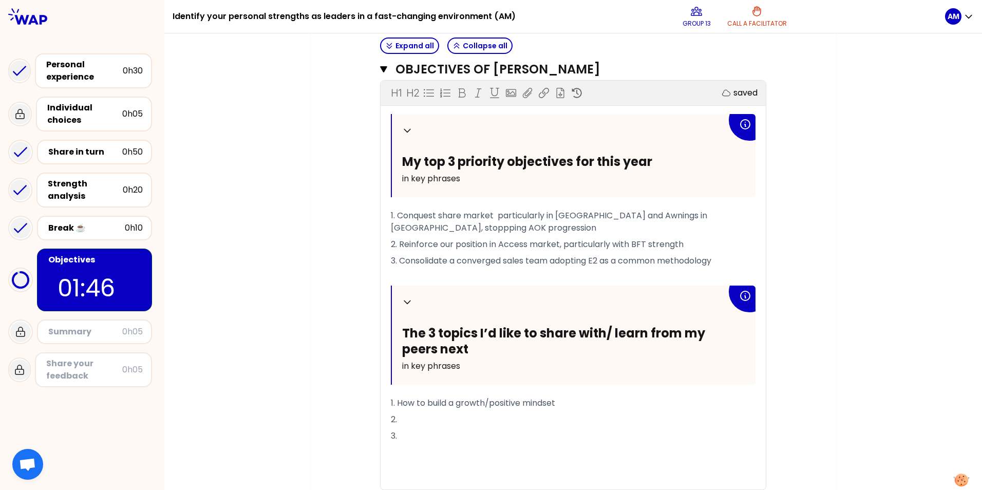
scroll to position [840, 0]
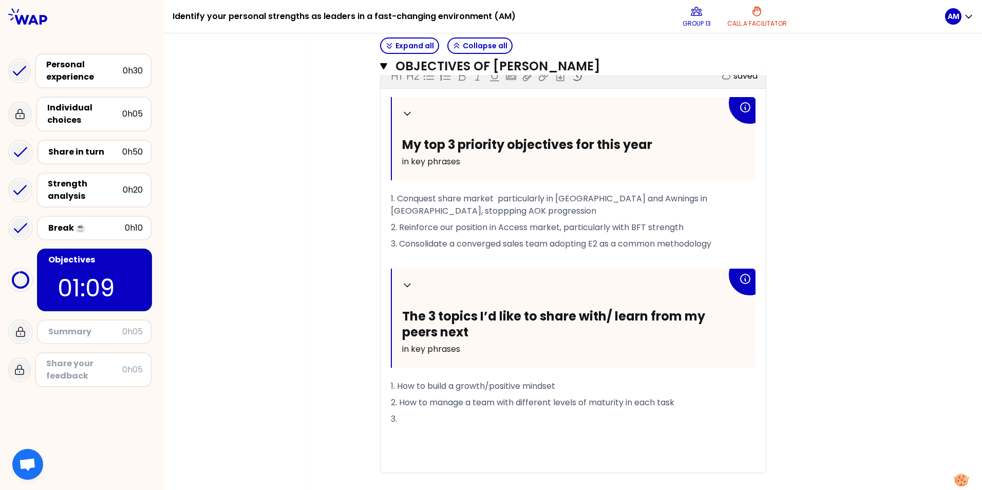
click at [424, 305] on p "3." at bounding box center [573, 419] width 365 height 16
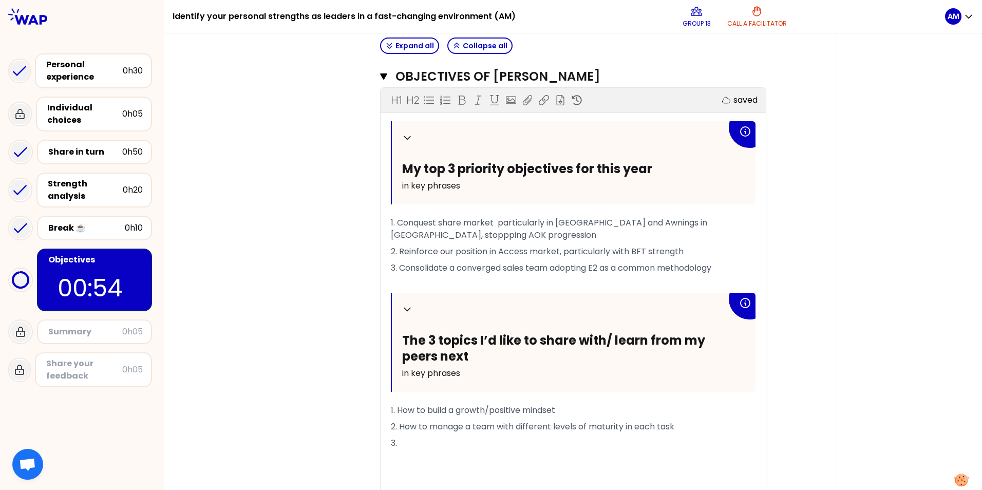
scroll to position [852, 0]
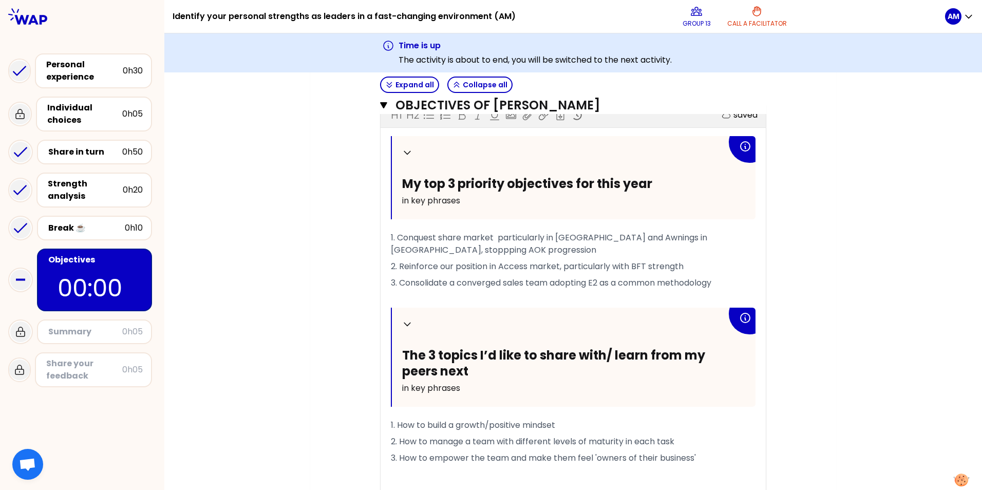
click at [653, 305] on div "My group number: 13 Objectives # To design future sessions, share your top 3 pr…" at bounding box center [572, 137] width 817 height 1719
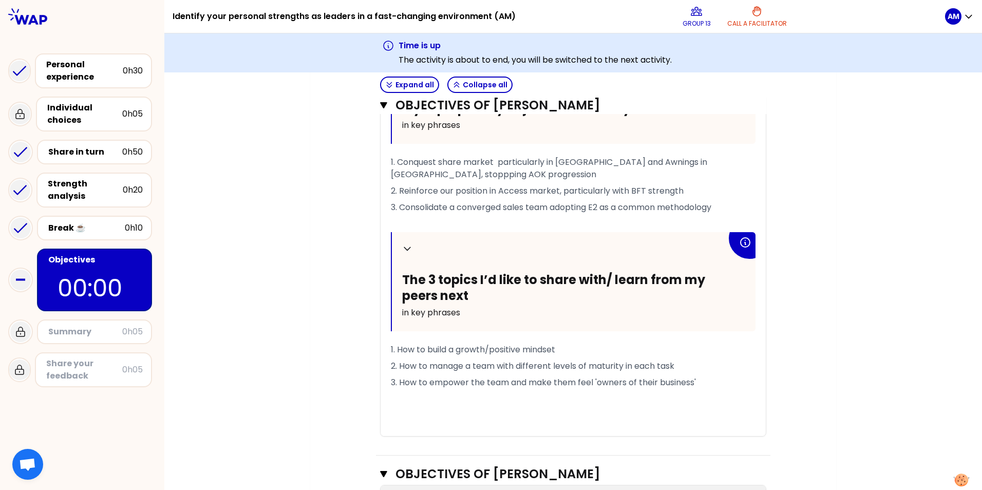
scroll to position [916, 0]
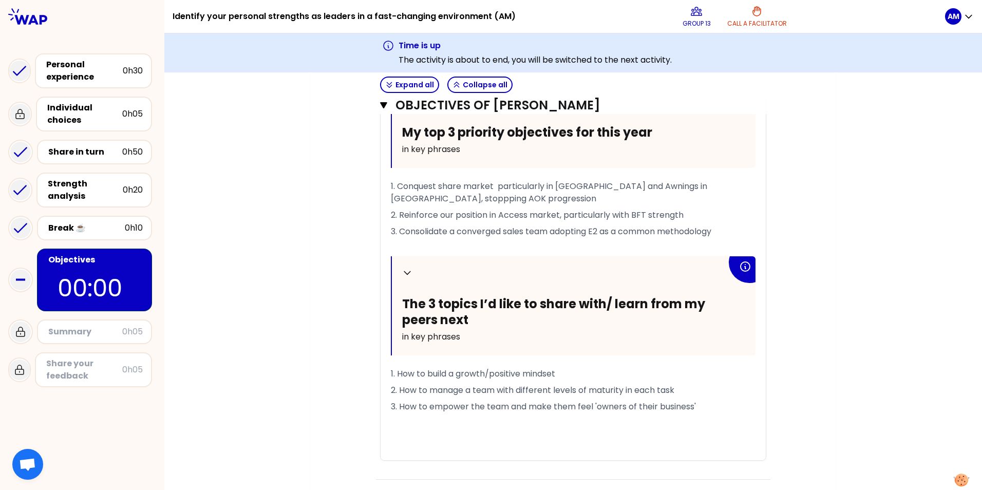
drag, startPoint x: 362, startPoint y: 97, endPoint x: 343, endPoint y: 362, distance: 265.1
click at [343, 305] on div "Objectives # To design future sessions, share your top 3 priority objectives fo…" at bounding box center [573, 89] width 485 height 1669
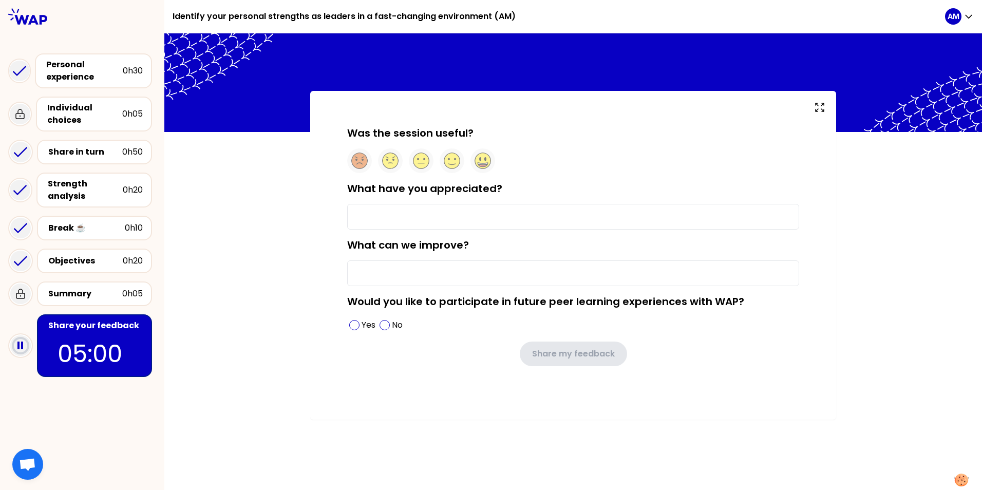
click at [407, 220] on input "What have you appreciated?" at bounding box center [573, 217] width 452 height 26
type input "f"
type input "D"
click at [357, 215] on input "FEed-back from my colleagyes" at bounding box center [573, 217] width 452 height 26
click at [386, 274] on input "What can we improve?" at bounding box center [573, 273] width 452 height 26
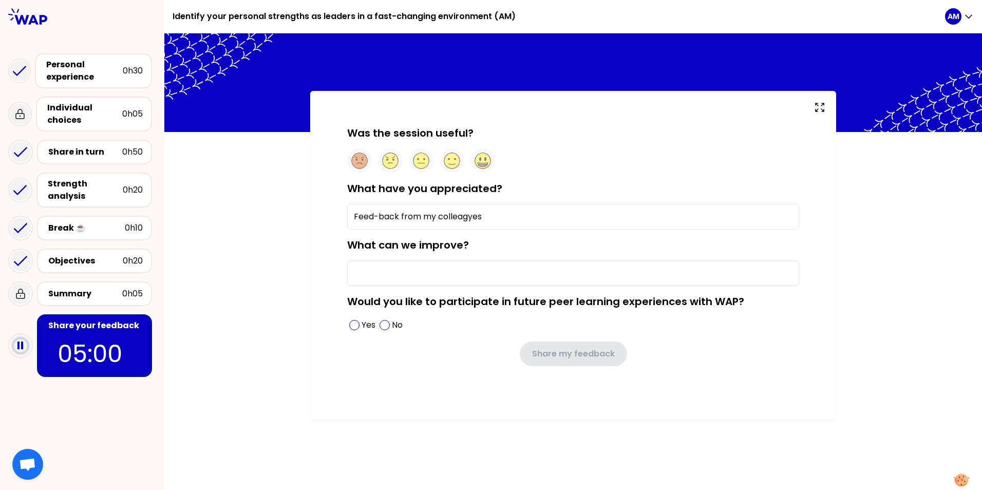
drag, startPoint x: 467, startPoint y: 217, endPoint x: 469, endPoint y: 233, distance: 16.0
click at [468, 217] on input "Feed-back from my colleagyes" at bounding box center [573, 217] width 452 height 26
type input "Feed-back from my colleagues"
click at [416, 258] on div "What can we improve?" at bounding box center [573, 262] width 452 height 48
click at [409, 273] on input "What can we improve?" at bounding box center [573, 273] width 452 height 26
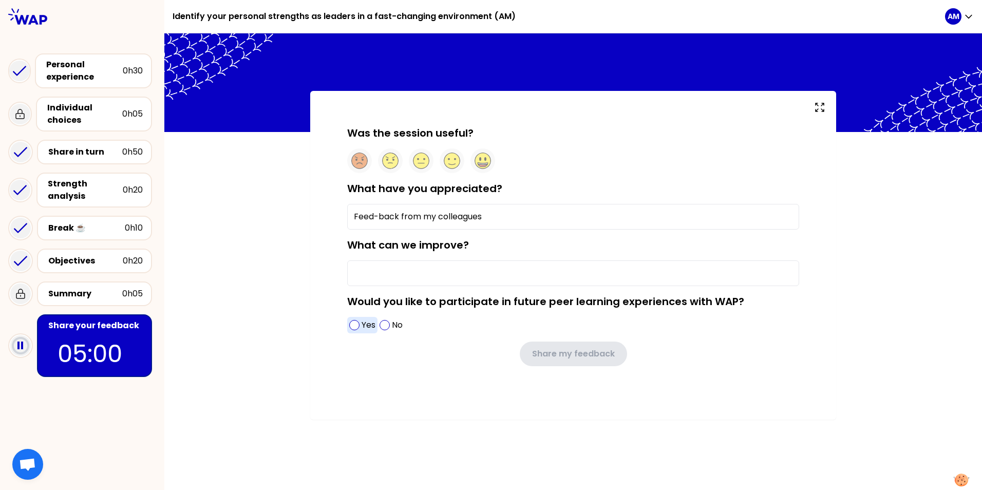
click at [353, 305] on span at bounding box center [354, 325] width 10 height 10
click at [388, 268] on input "What can we improve?" at bounding box center [573, 273] width 452 height 26
click at [398, 265] on input "What can we improve?" at bounding box center [573, 273] width 452 height 26
click at [388, 271] on input "a break more central in the session" at bounding box center [573, 273] width 452 height 26
drag, startPoint x: 388, startPoint y: 274, endPoint x: 439, endPoint y: 271, distance: 50.9
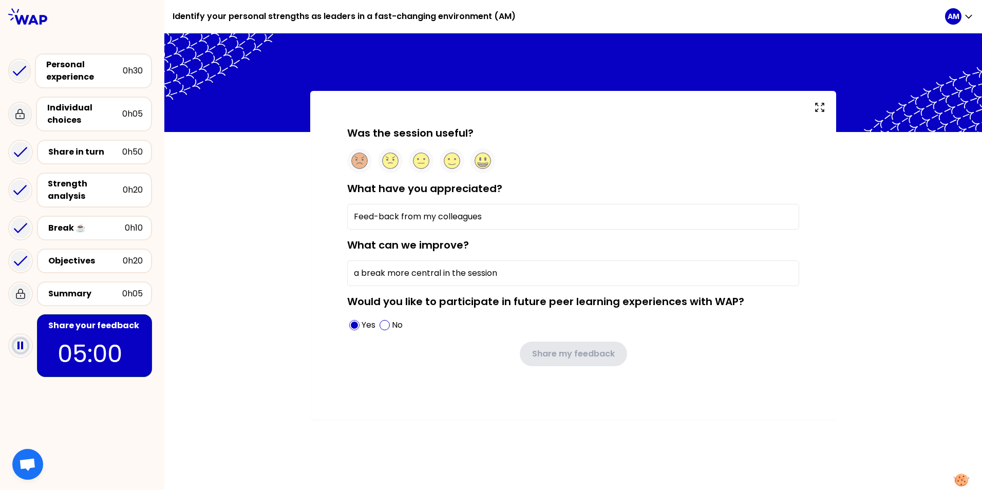
click at [439, 271] on input "a break more central in the session" at bounding box center [573, 273] width 452 height 26
click at [533, 279] on input "a break int he middle of the session" at bounding box center [573, 273] width 452 height 26
click at [398, 274] on input "a break int he middle of the session (not so la" at bounding box center [573, 273] width 452 height 26
drag, startPoint x: 521, startPoint y: 272, endPoint x: 553, endPoint y: 267, distance: 32.2
click at [553, 267] on input "a break in the middle of the session (not so la" at bounding box center [573, 273] width 452 height 26
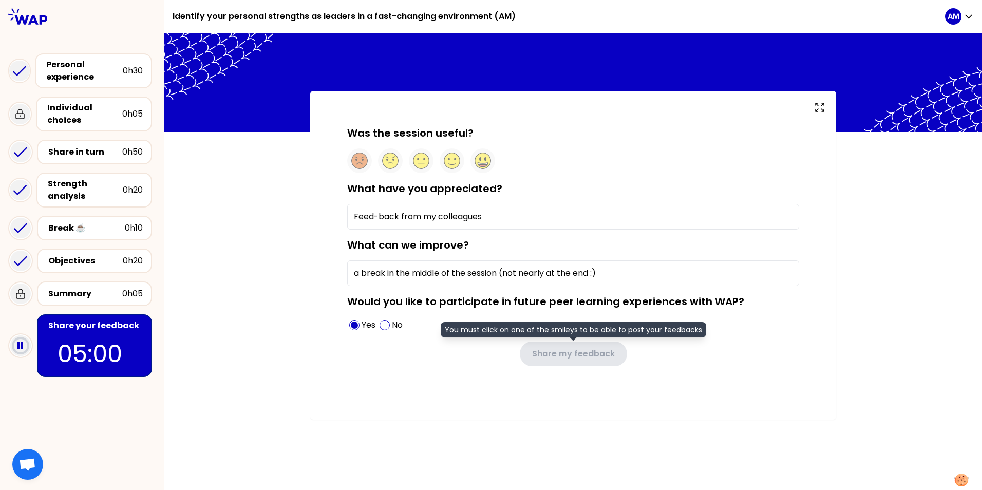
type input "a break in the middle of the session (not nearly at the end :)"
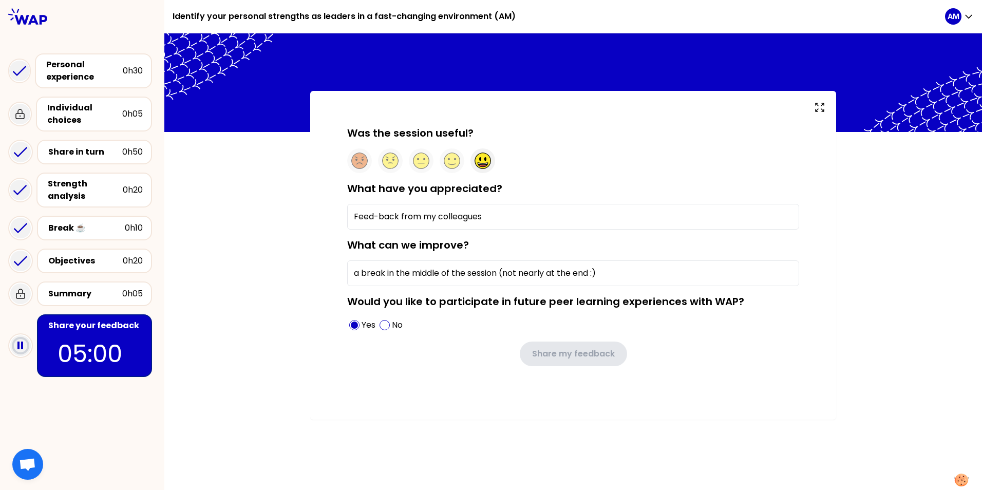
click at [484, 160] on circle at bounding box center [483, 161] width 16 height 16
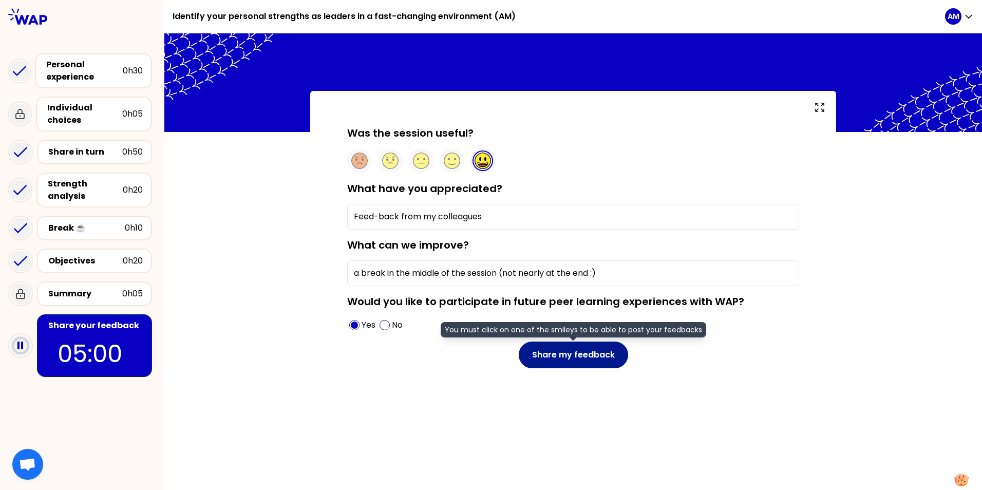
click at [566, 305] on button "Share my feedback" at bounding box center [573, 354] width 109 height 27
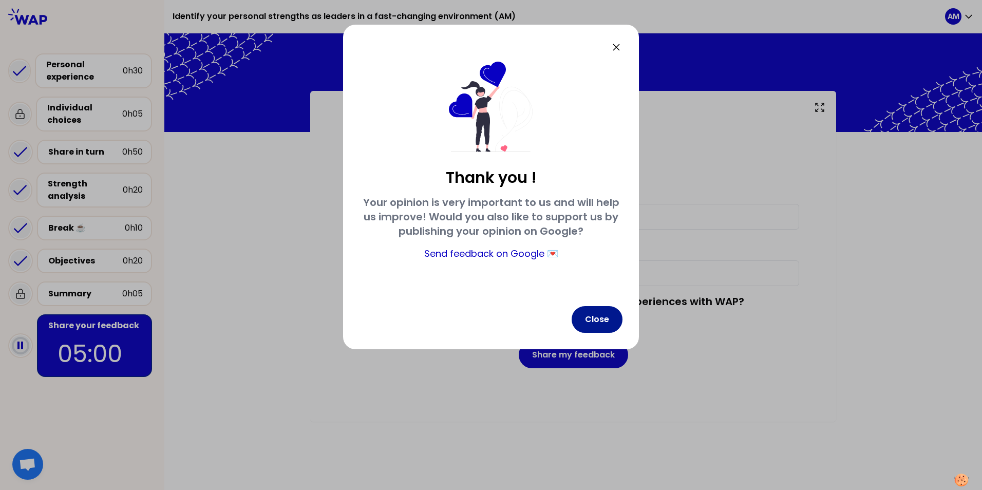
click at [593, 305] on button "Close" at bounding box center [597, 319] width 51 height 27
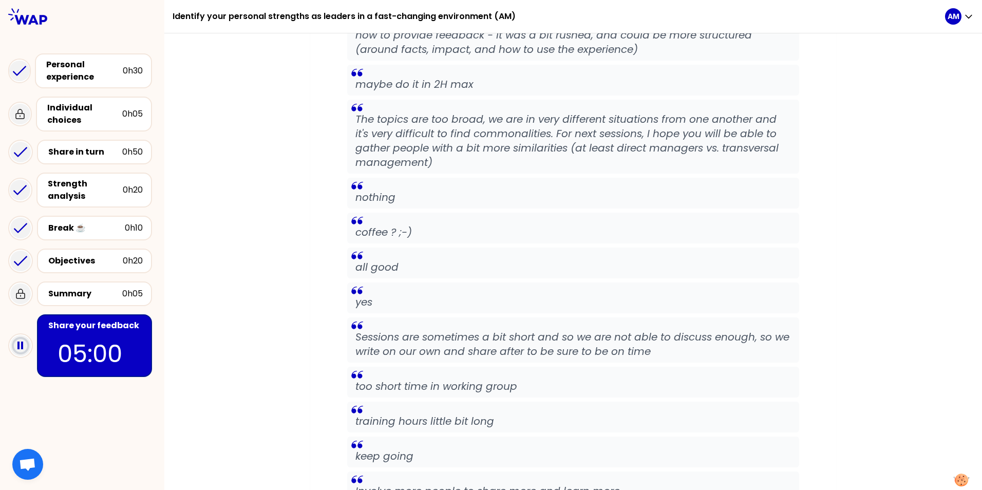
scroll to position [1695, 0]
